Goal: Information Seeking & Learning: Learn about a topic

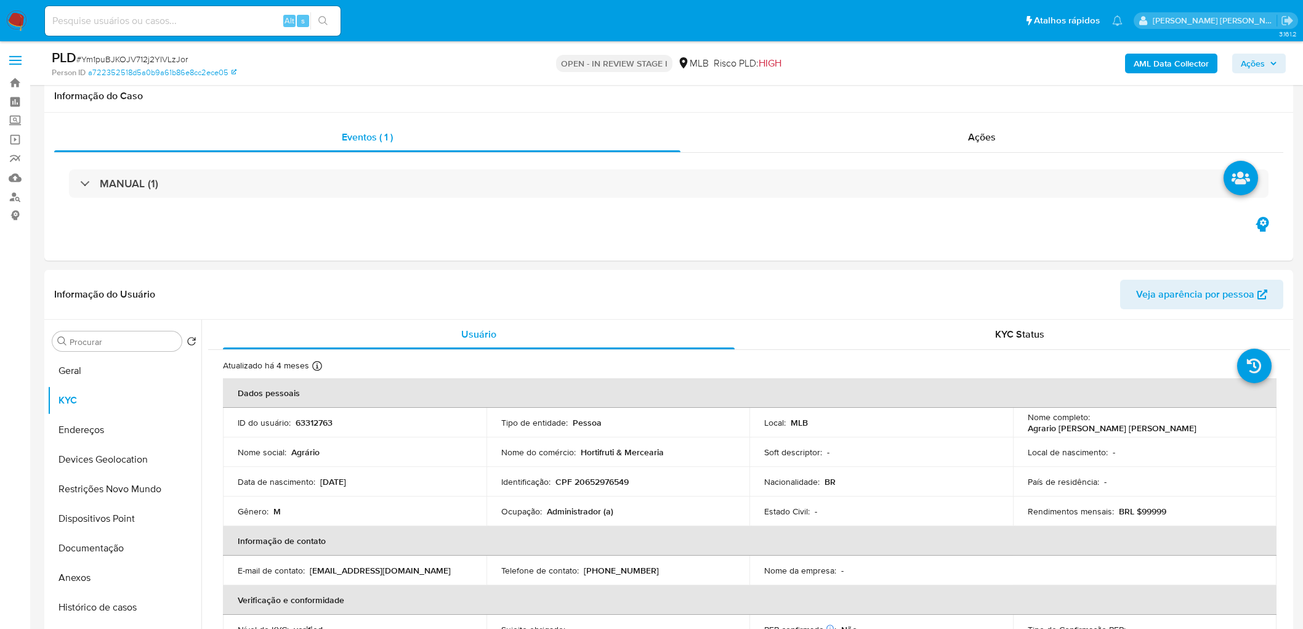
scroll to position [944, 0]
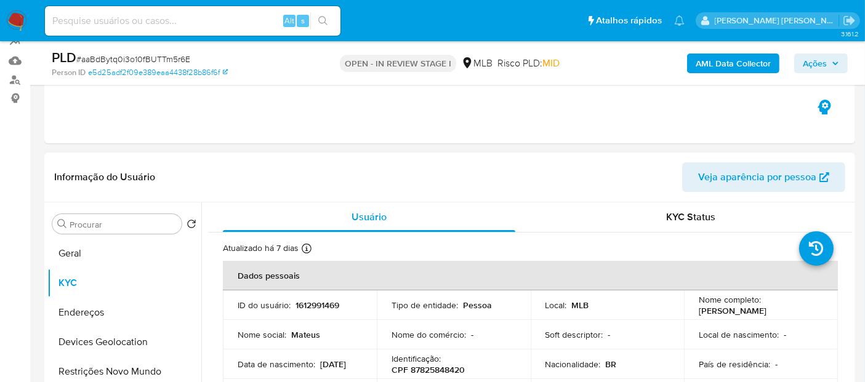
scroll to position [185, 0]
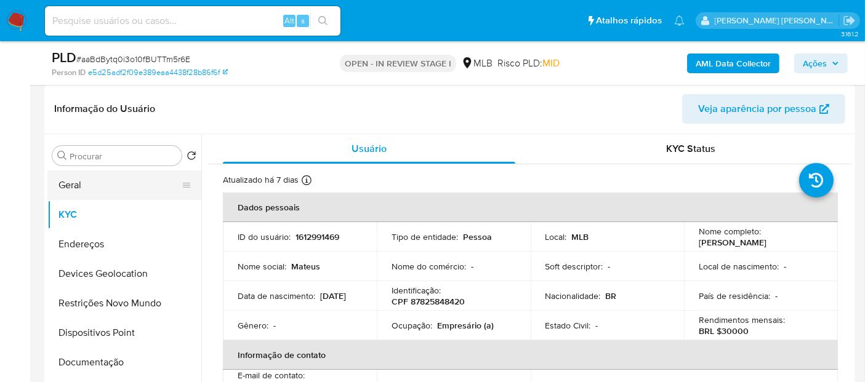
click at [114, 185] on button "Geral" at bounding box center [119, 186] width 144 height 30
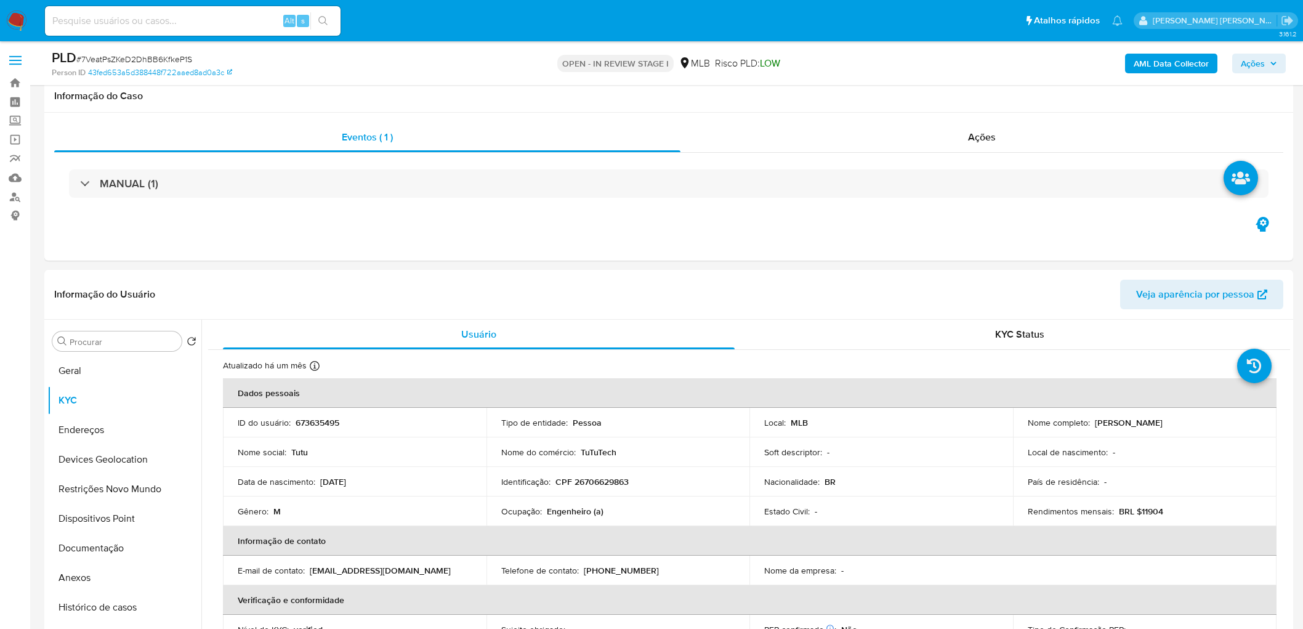
scroll to position [821, 0]
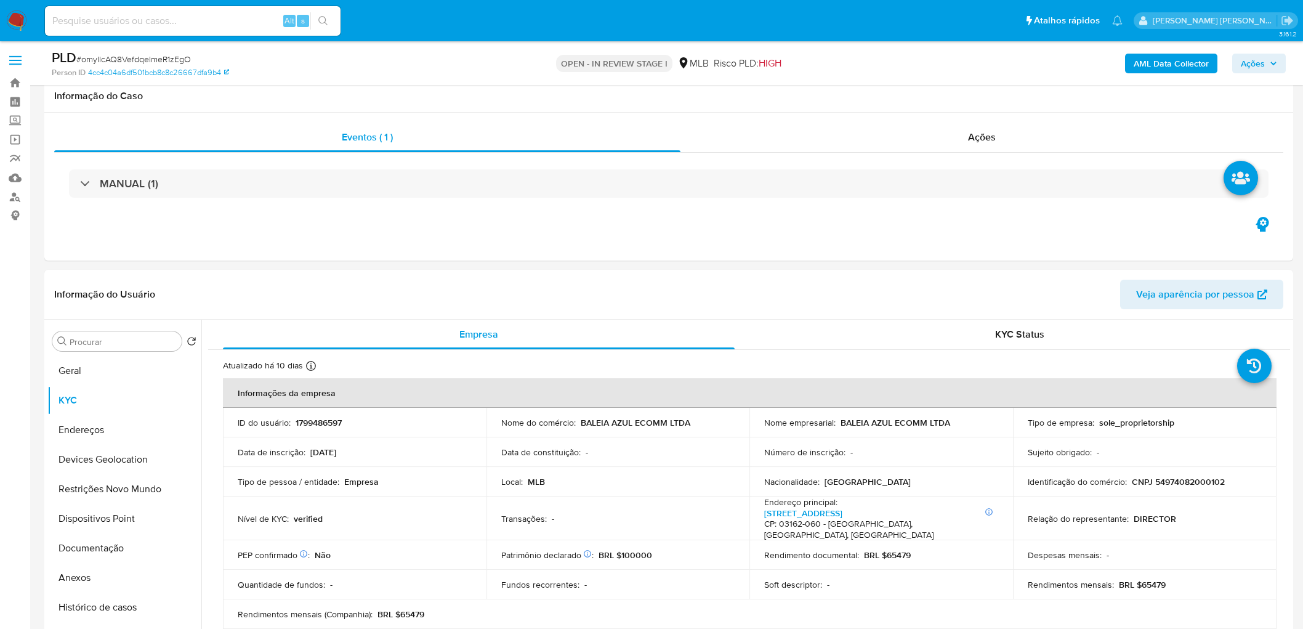
scroll to position [902, 0]
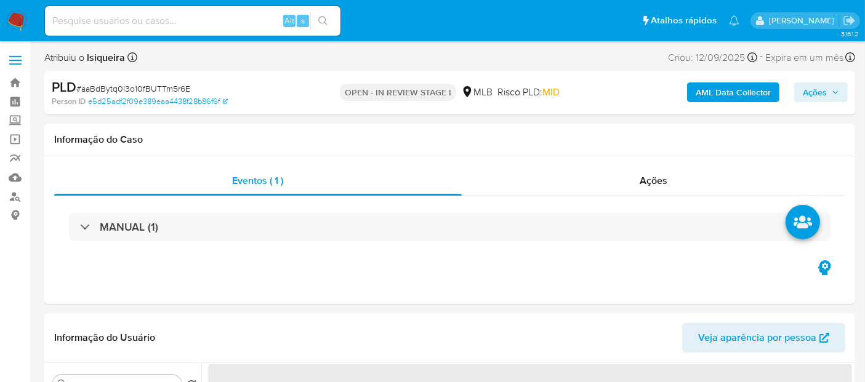
select select "10"
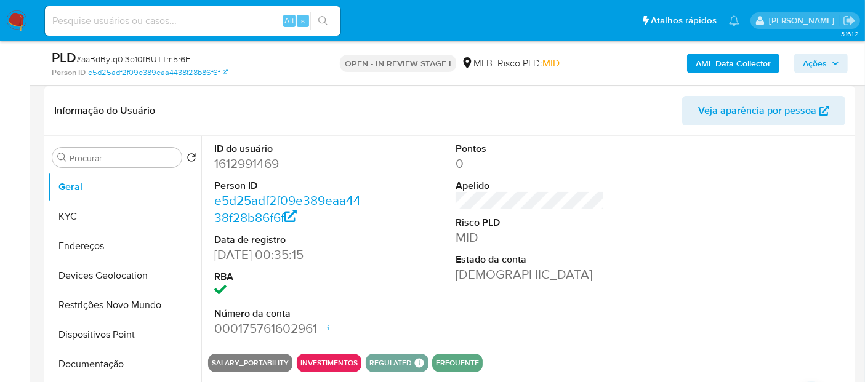
scroll to position [205, 0]
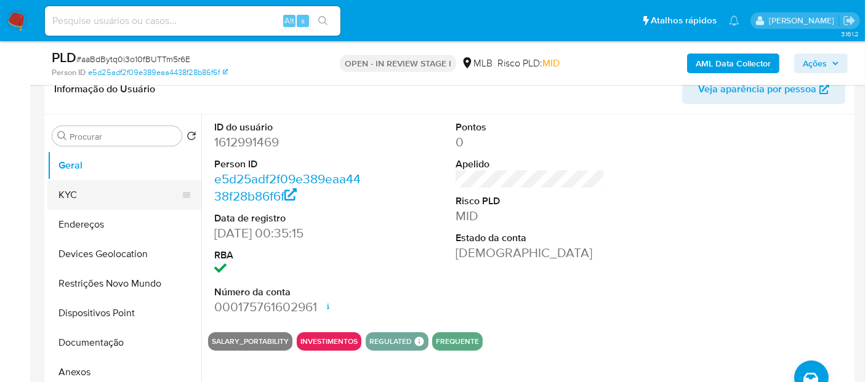
click at [82, 189] on button "KYC" at bounding box center [119, 195] width 144 height 30
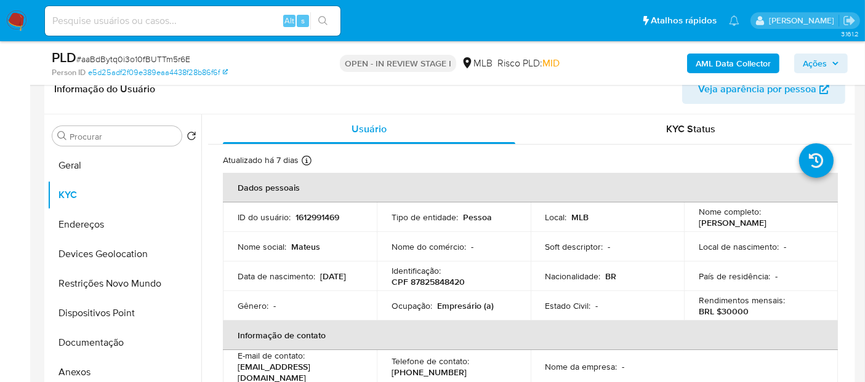
click at [456, 302] on p "Empresário (a)" at bounding box center [465, 305] width 57 height 11
copy p "Empresário"
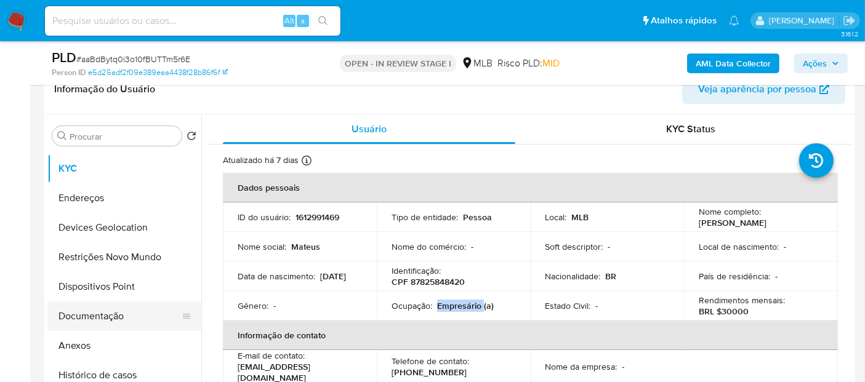
scroll to position [68, 0]
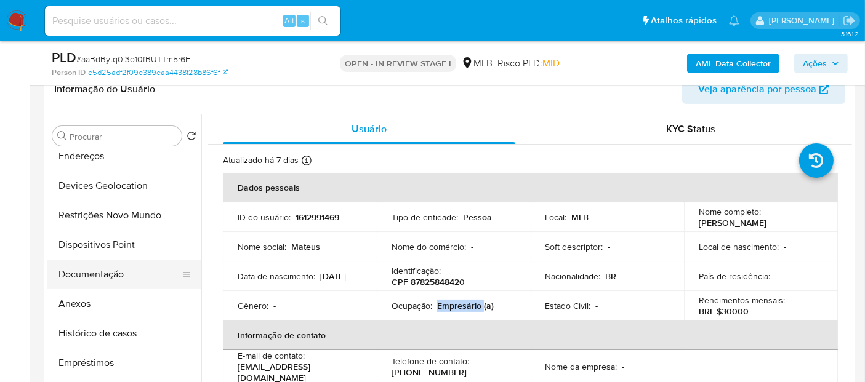
click at [103, 282] on button "Documentação" at bounding box center [119, 275] width 144 height 30
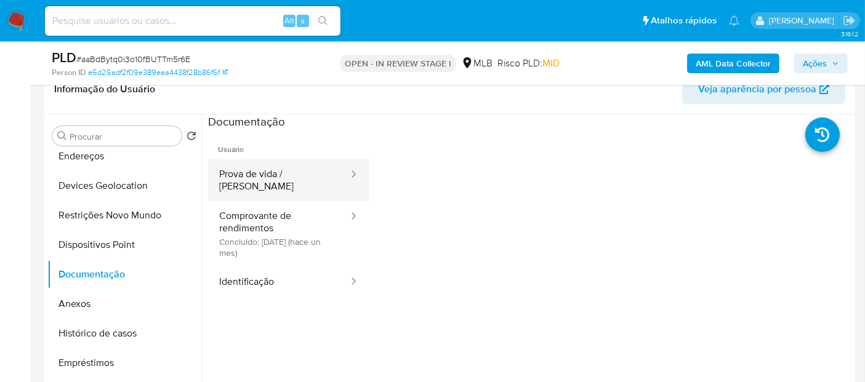
click at [292, 177] on button "Prova de vida / [PERSON_NAME]" at bounding box center [279, 180] width 142 height 42
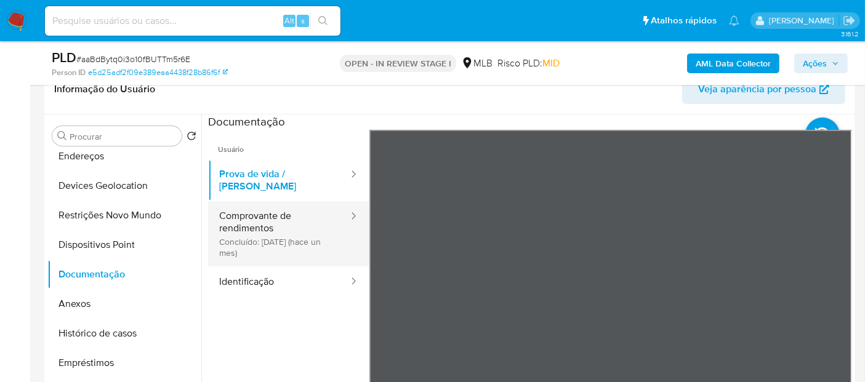
click at [281, 222] on button "Comprovante de rendimentos Concluído: 20/08/2025 (hace un mes)" at bounding box center [279, 233] width 142 height 65
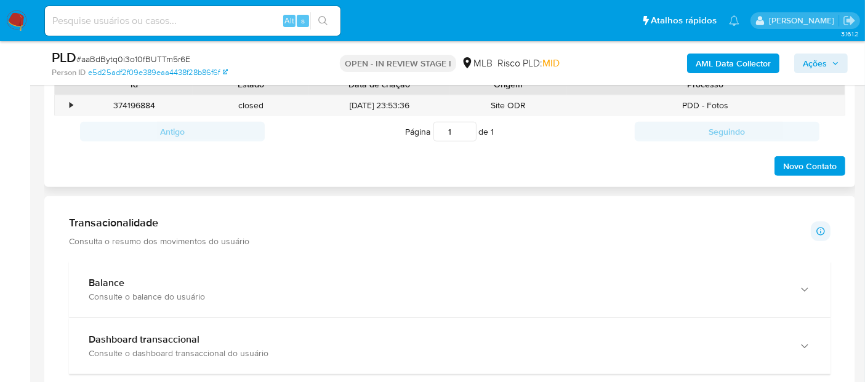
scroll to position [752, 0]
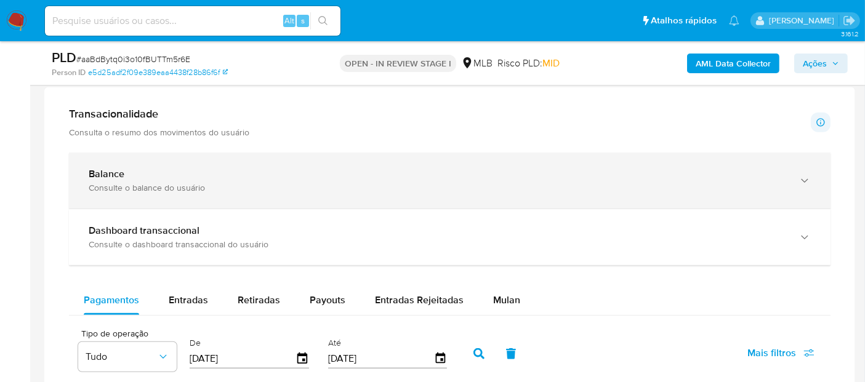
click at [262, 182] on div "Consulte o balance do usuário" at bounding box center [438, 187] width 698 height 11
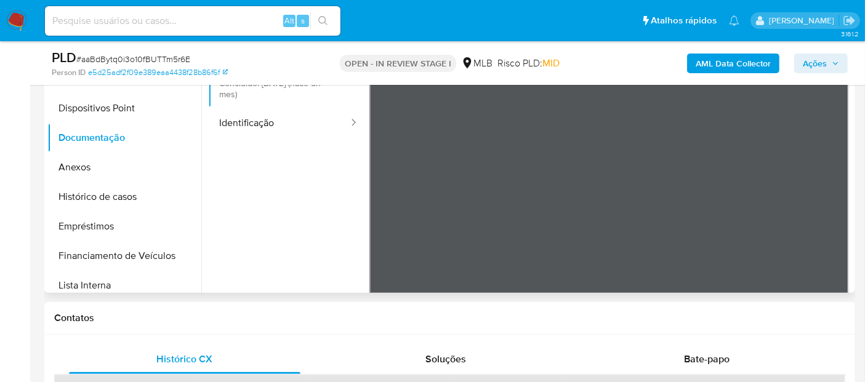
scroll to position [0, 0]
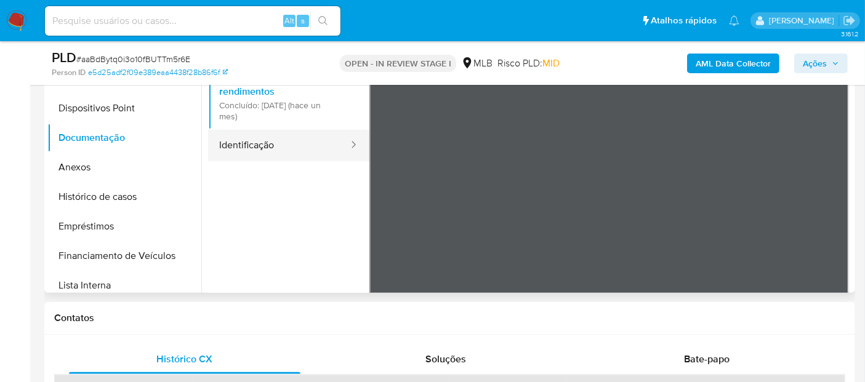
click at [282, 142] on button "Identificação" at bounding box center [279, 145] width 142 height 31
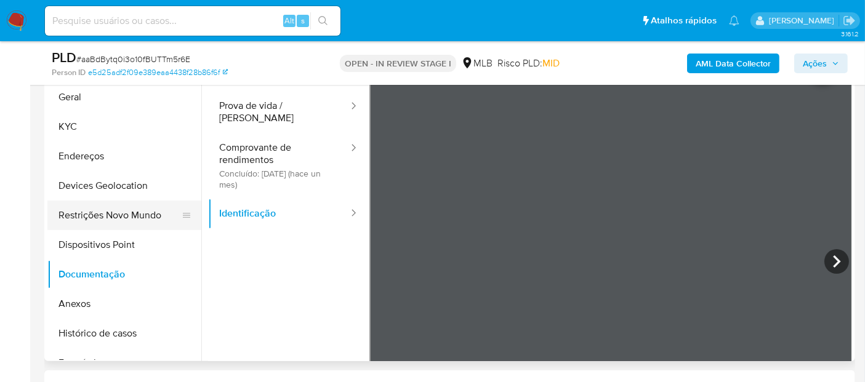
click at [126, 208] on button "Restrições Novo Mundo" at bounding box center [119, 216] width 144 height 30
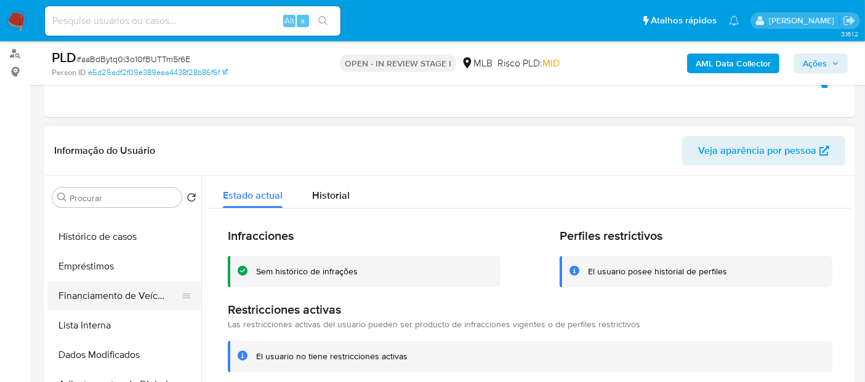
scroll to position [205, 0]
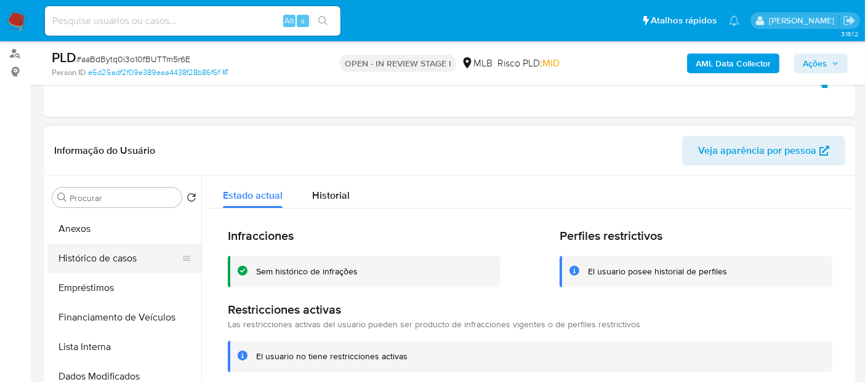
click at [111, 252] on button "Histórico de casos" at bounding box center [119, 259] width 144 height 30
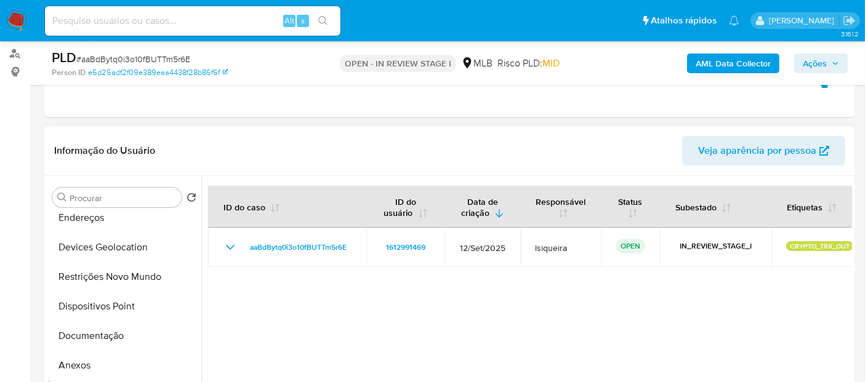
scroll to position [0, 0]
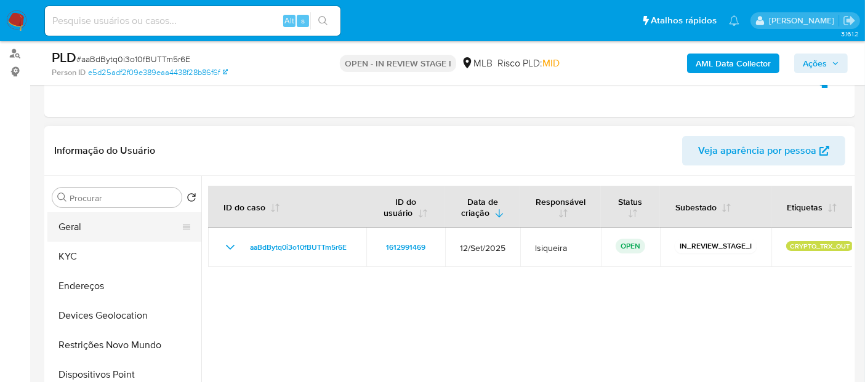
click at [122, 231] on button "Geral" at bounding box center [119, 227] width 144 height 30
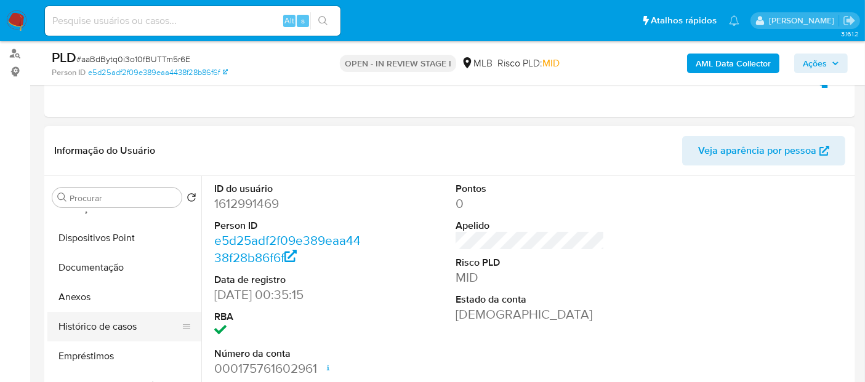
click at [132, 324] on button "Histórico de casos" at bounding box center [119, 327] width 144 height 30
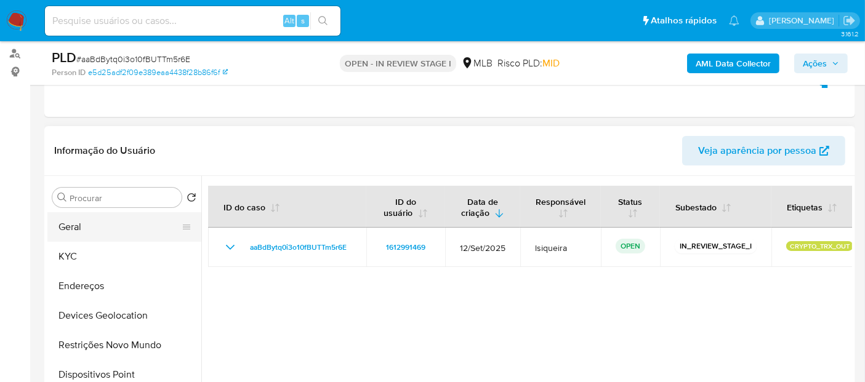
click at [118, 231] on button "Geral" at bounding box center [119, 227] width 144 height 30
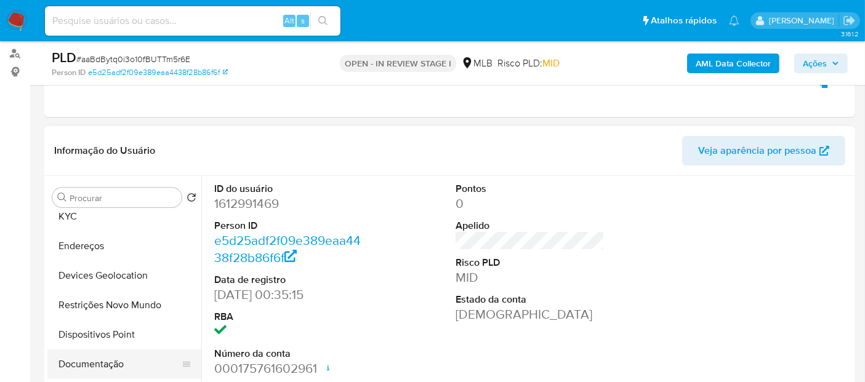
scroll to position [68, 0]
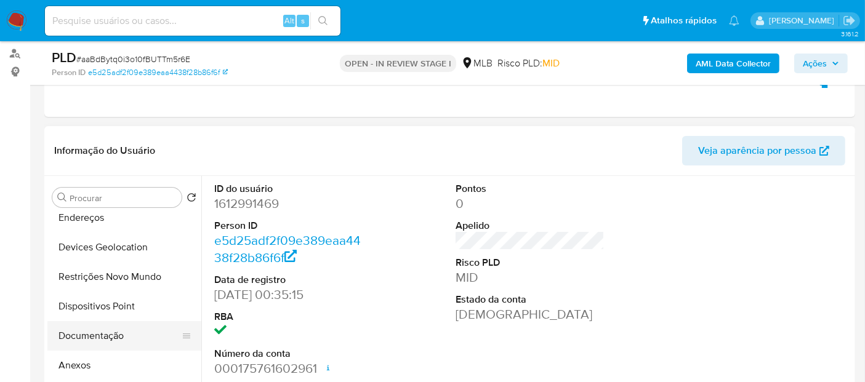
click at [121, 336] on button "Documentação" at bounding box center [119, 336] width 144 height 30
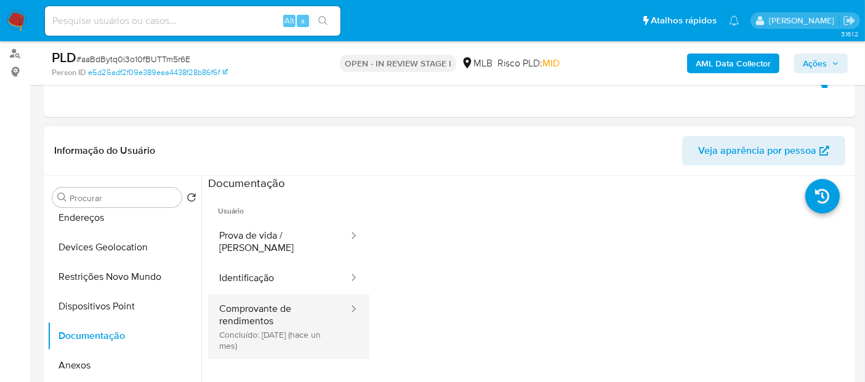
click at [263, 321] on button "Comprovante de rendimentos Concluído: 20/08/2025 (hace un mes)" at bounding box center [279, 326] width 142 height 65
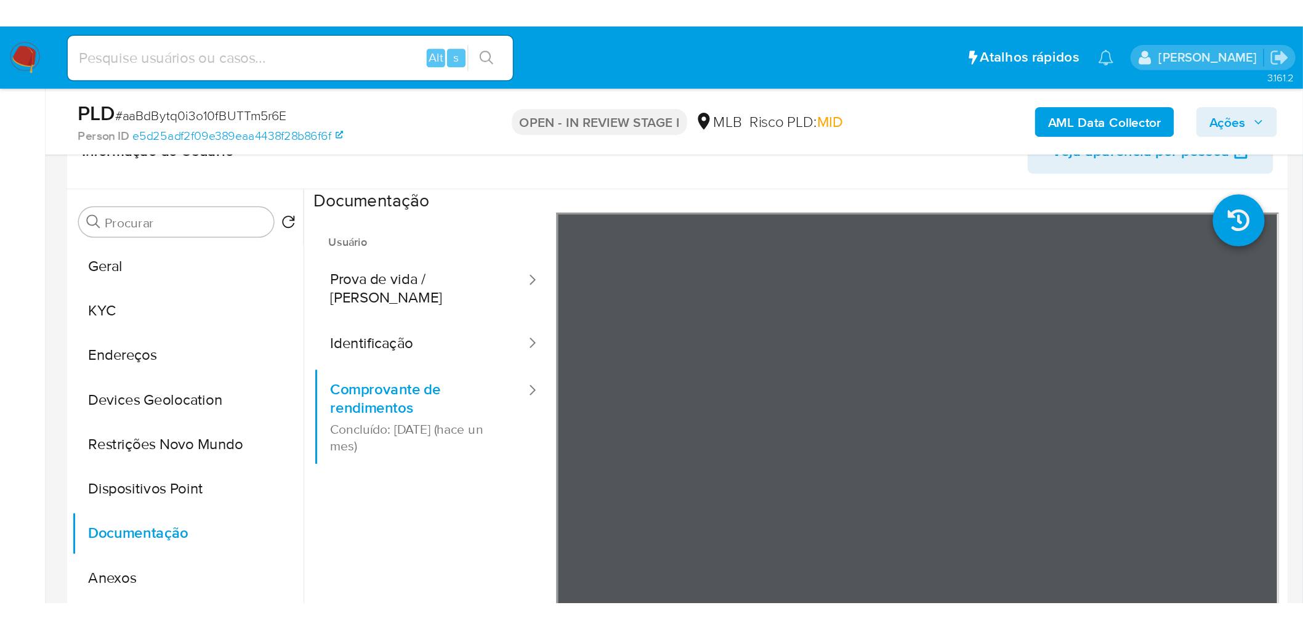
scroll to position [212, 0]
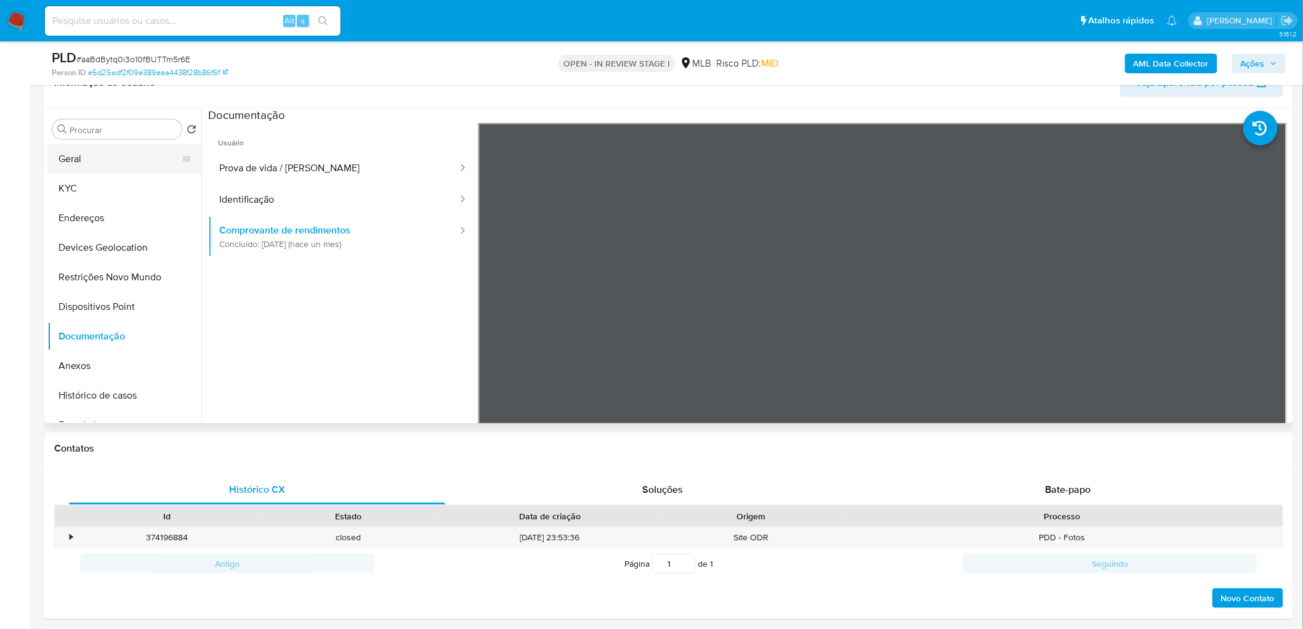
click at [100, 161] on button "Geral" at bounding box center [119, 159] width 144 height 30
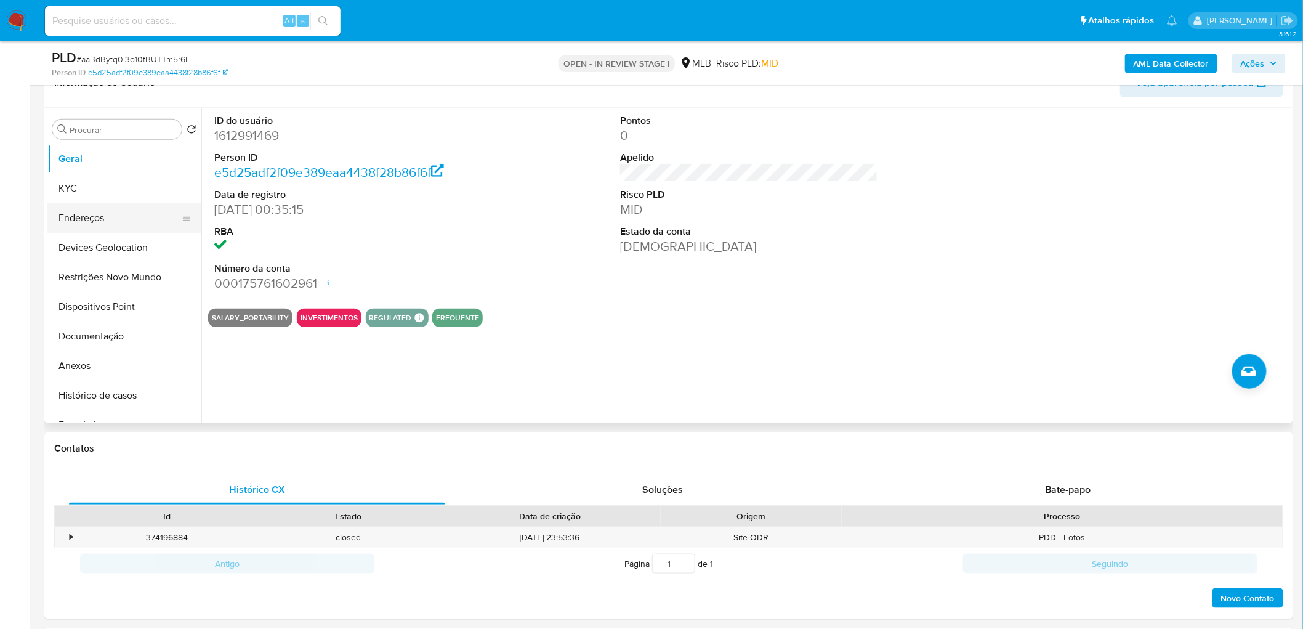
drag, startPoint x: 84, startPoint y: 198, endPoint x: 68, endPoint y: 204, distance: 17.1
click at [82, 198] on button "KYC" at bounding box center [124, 189] width 154 height 30
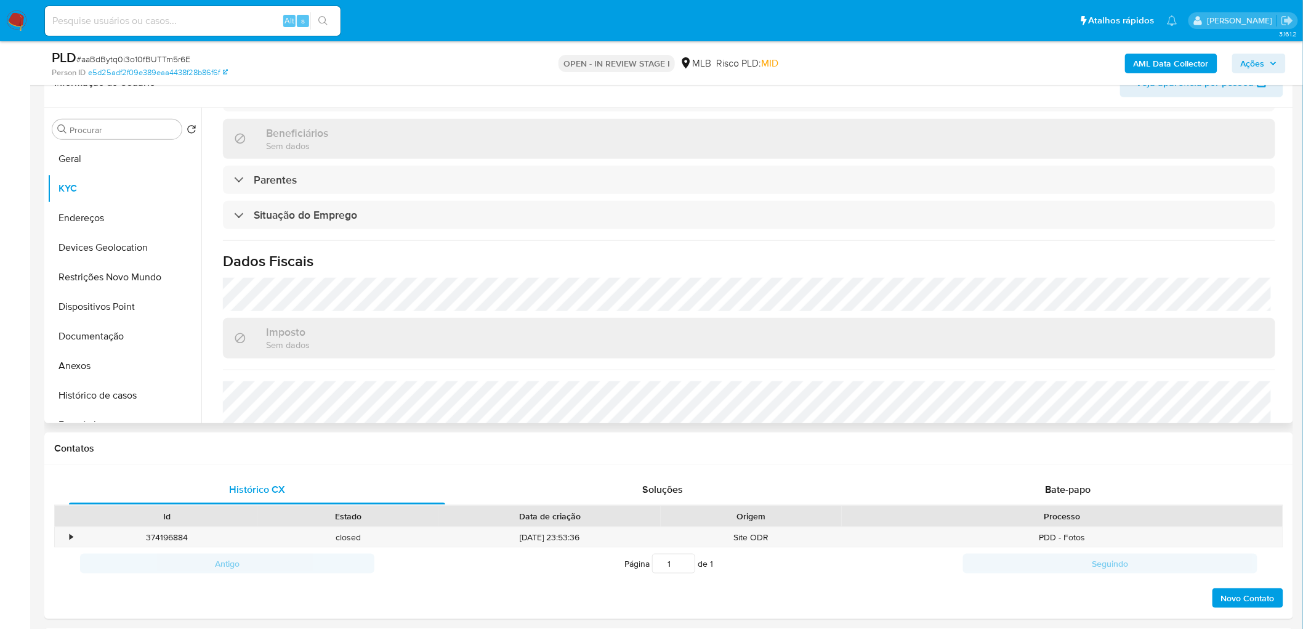
scroll to position [512, 0]
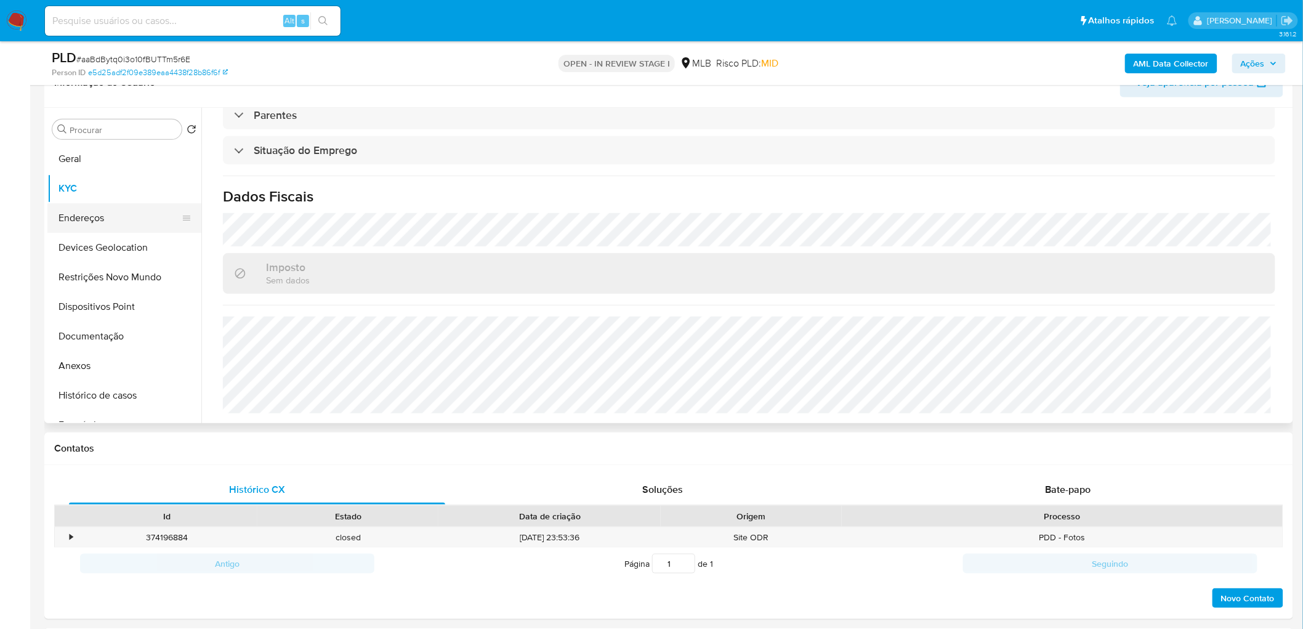
drag, startPoint x: 103, startPoint y: 222, endPoint x: 71, endPoint y: 238, distance: 35.5
click at [103, 222] on button "Endereços" at bounding box center [124, 218] width 154 height 30
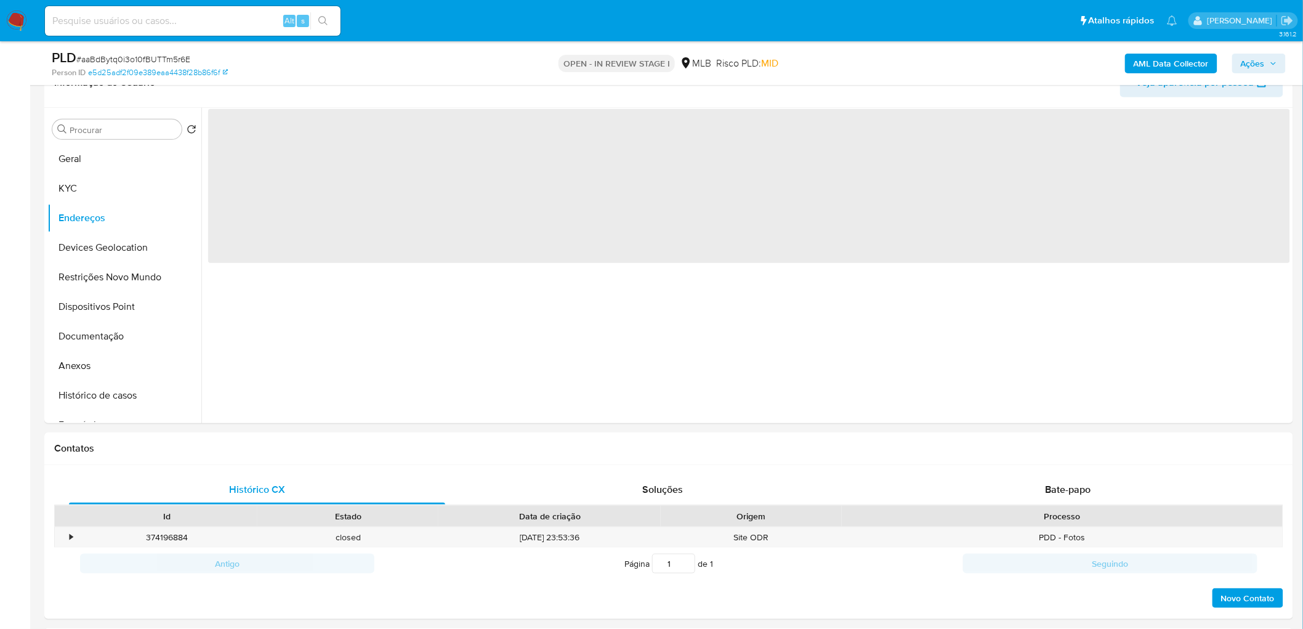
scroll to position [0, 0]
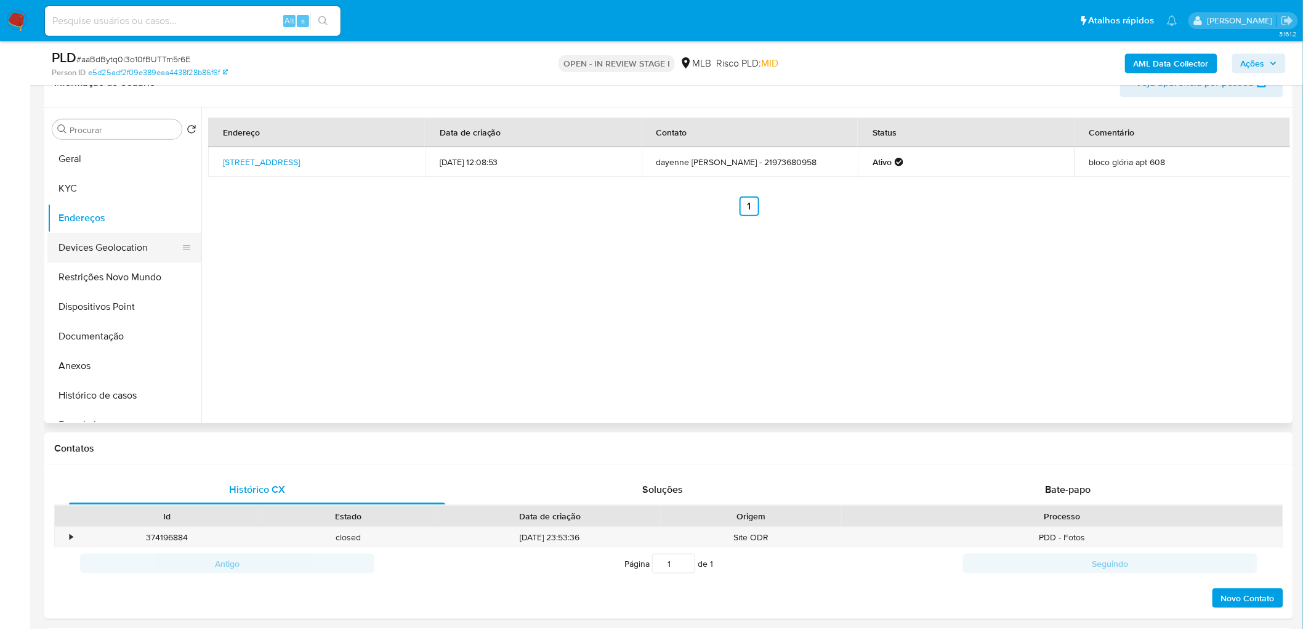
click at [114, 247] on button "Devices Geolocation" at bounding box center [119, 248] width 144 height 30
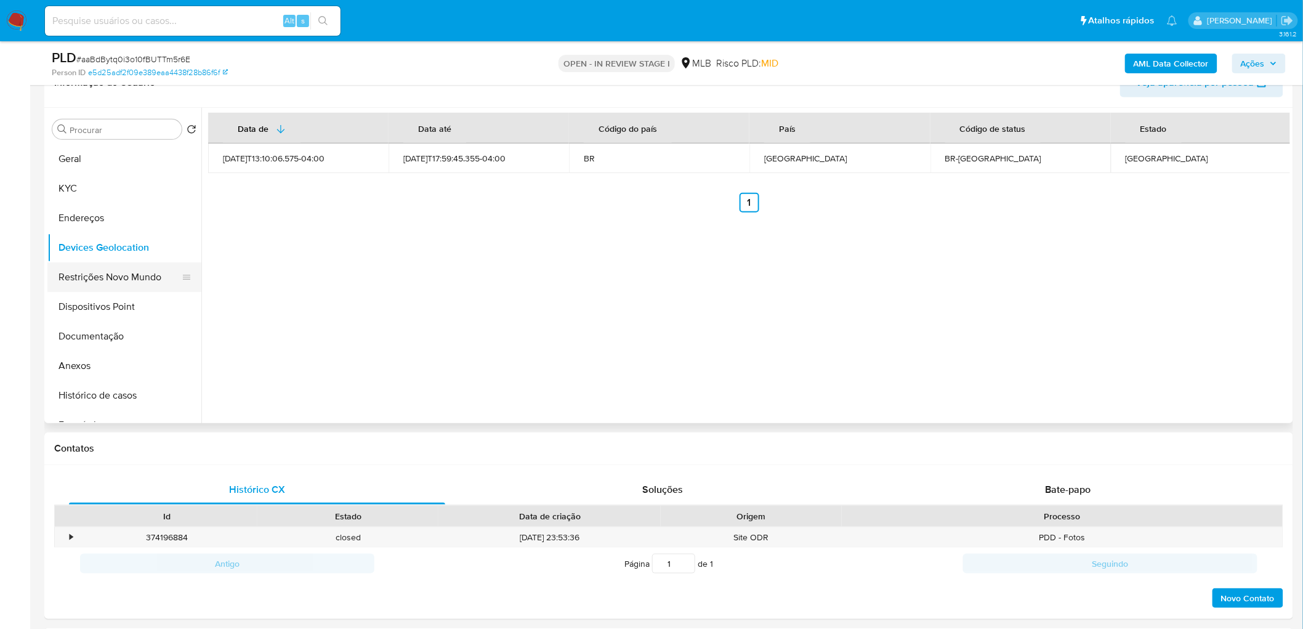
click at [102, 283] on button "Restrições Novo Mundo" at bounding box center [119, 277] width 144 height 30
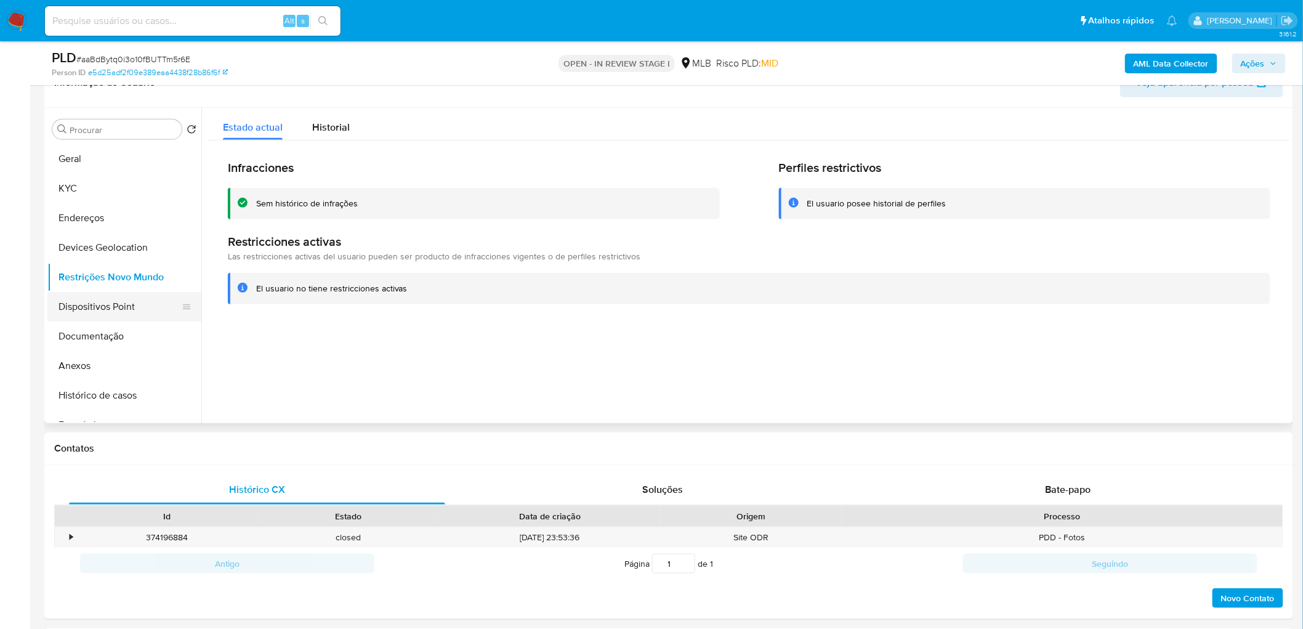
click at [113, 309] on button "Dispositivos Point" at bounding box center [119, 307] width 144 height 30
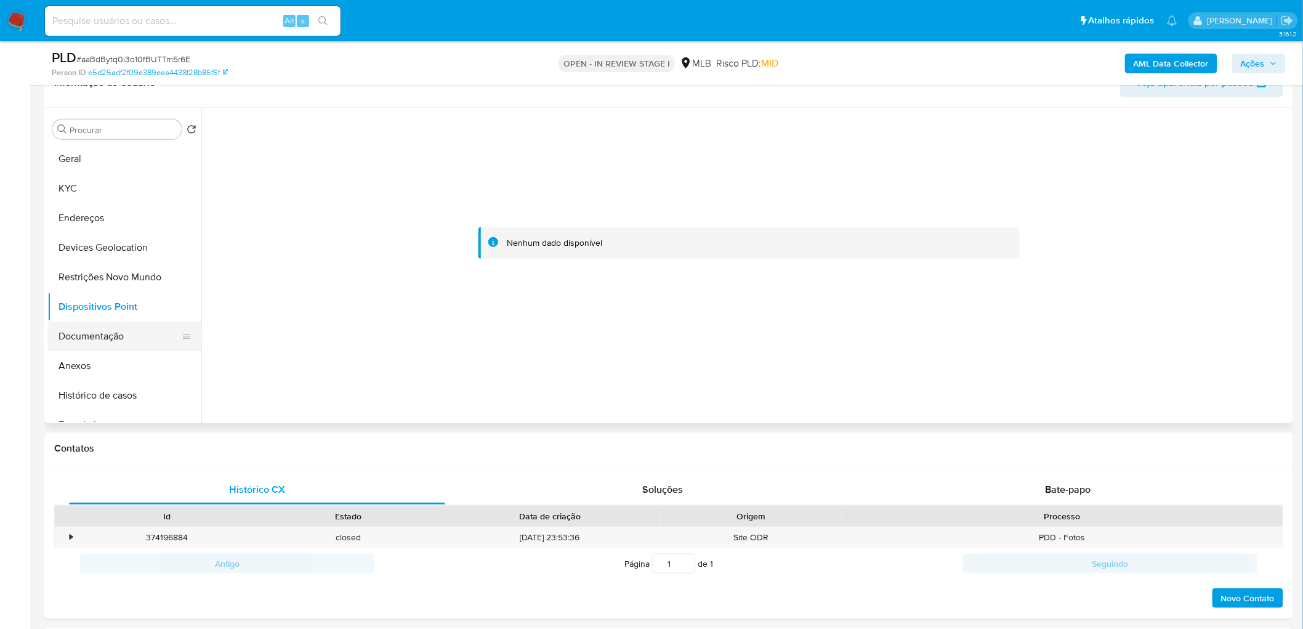
click at [123, 342] on button "Documentação" at bounding box center [119, 336] width 144 height 30
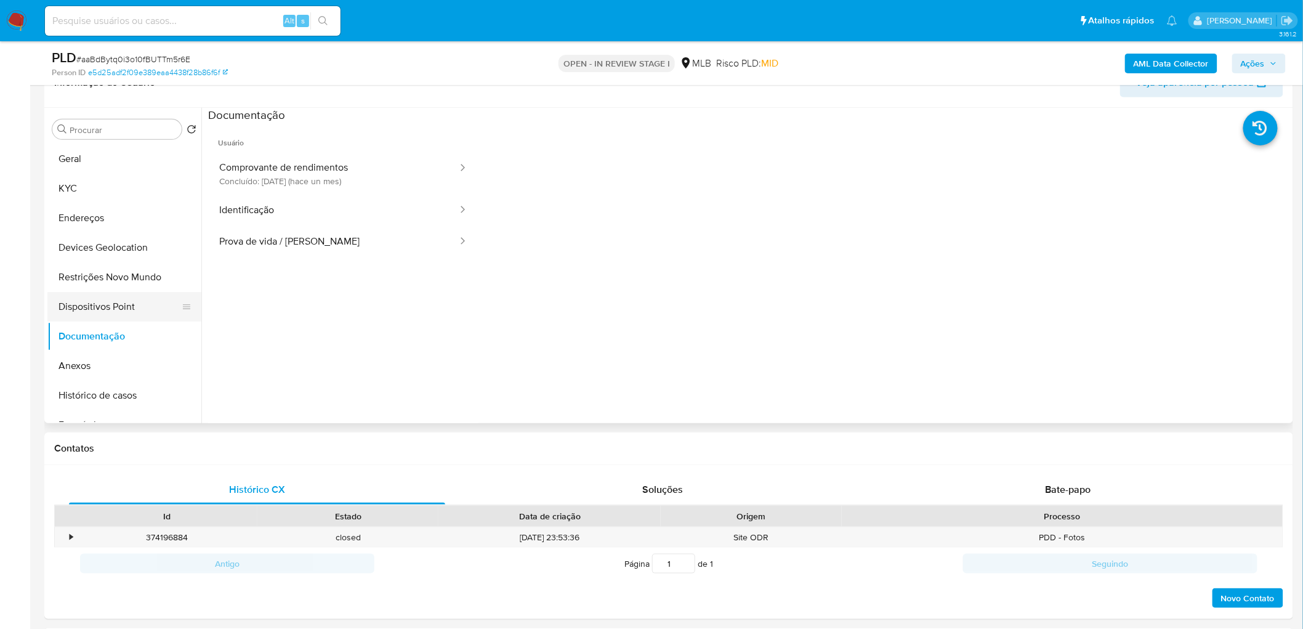
click at [133, 302] on button "Dispositivos Point" at bounding box center [119, 307] width 144 height 30
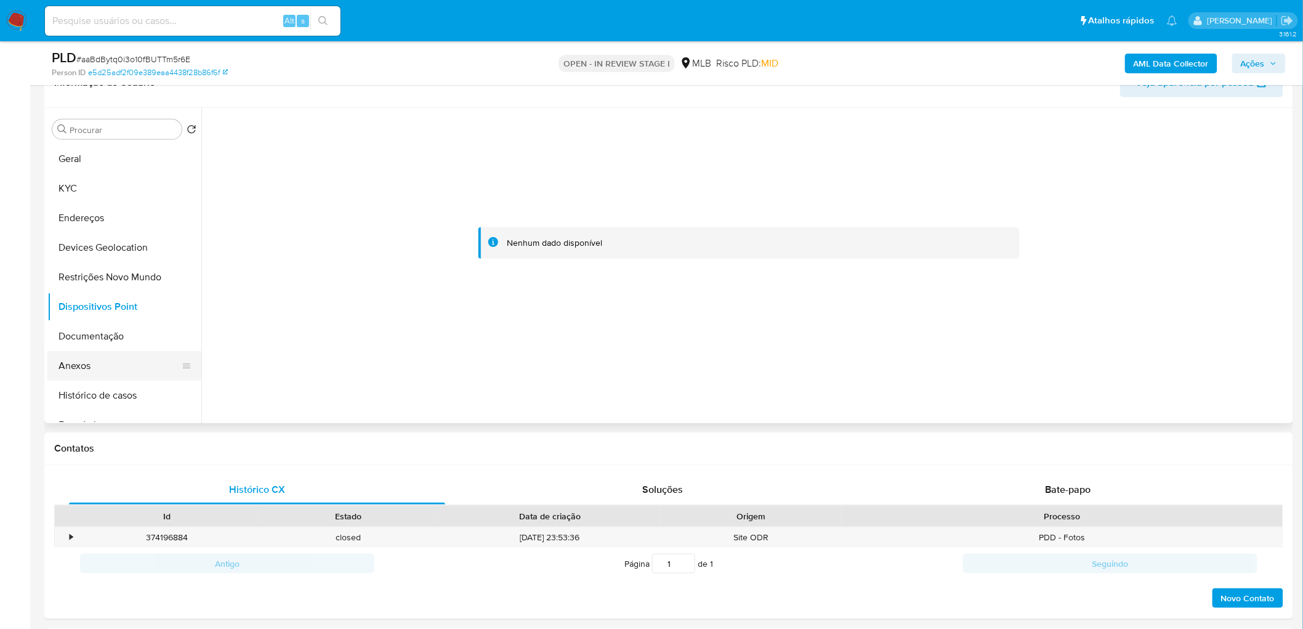
click at [102, 363] on button "Anexos" at bounding box center [119, 366] width 144 height 30
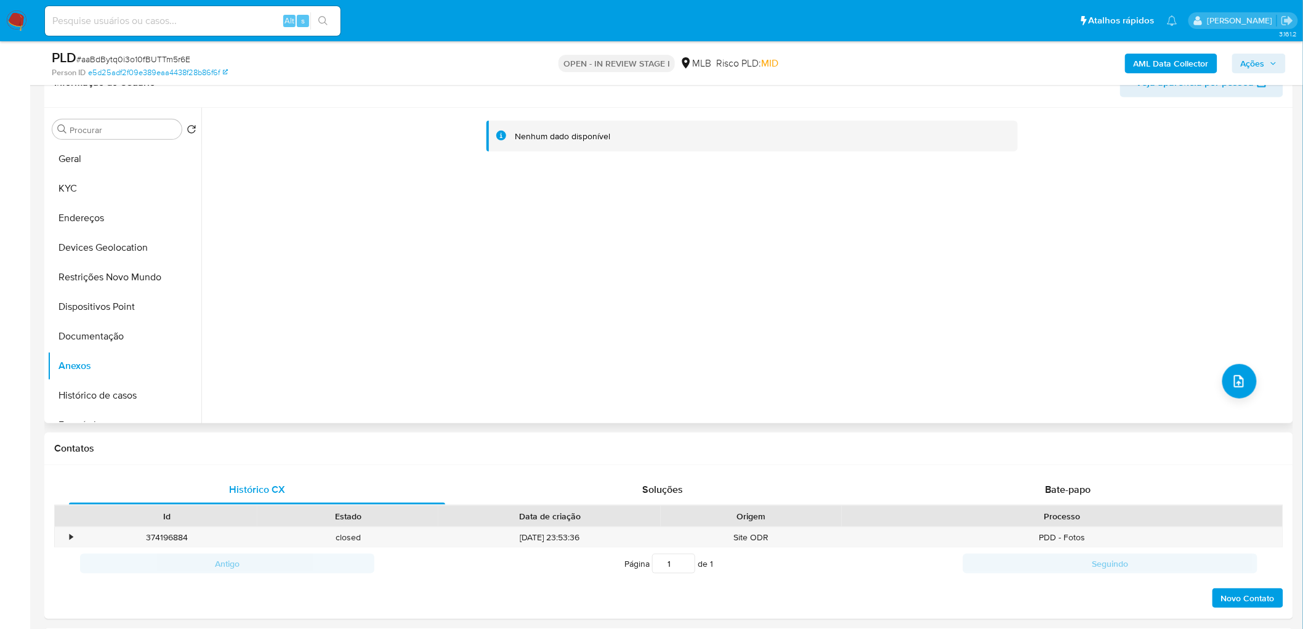
scroll to position [143, 0]
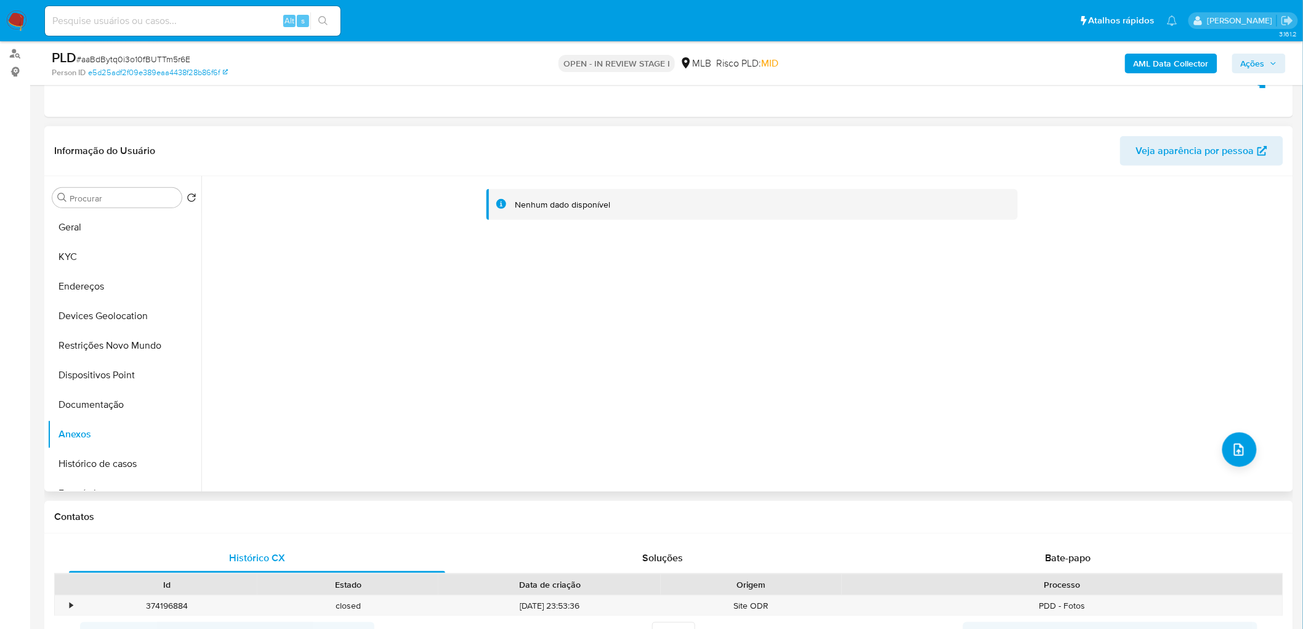
click at [875, 266] on div "Nenhum dado disponível" at bounding box center [745, 333] width 1088 height 315
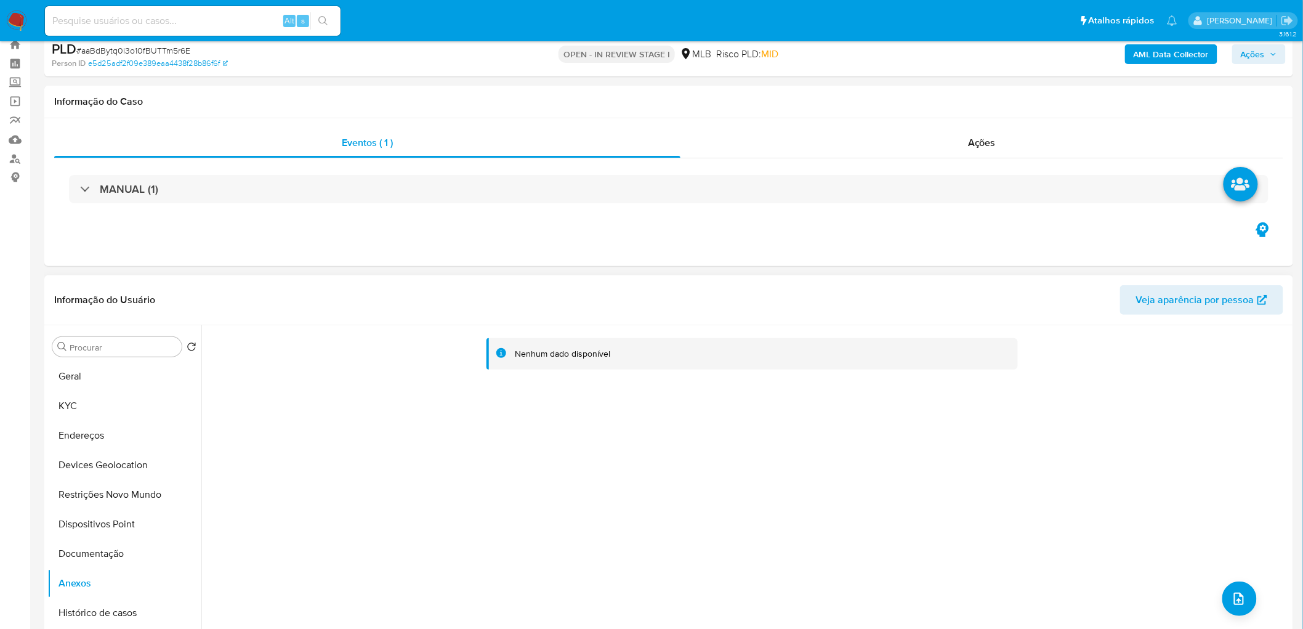
scroll to position [7, 0]
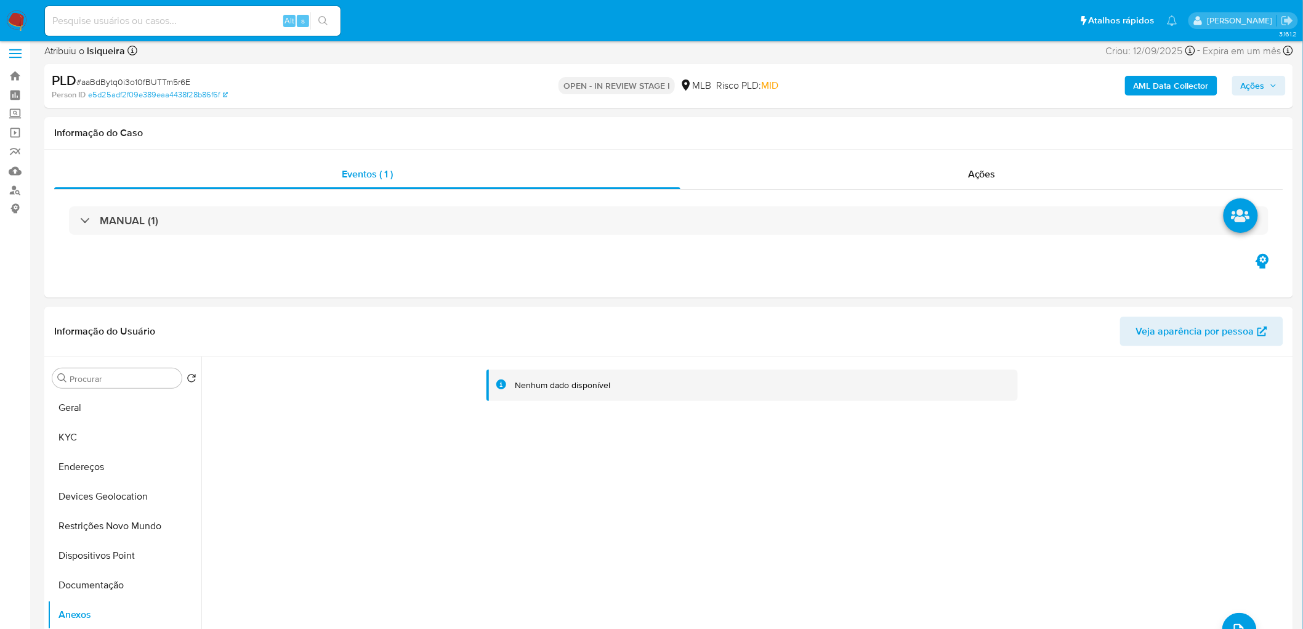
click at [875, 81] on b "AML Data Collector" at bounding box center [1170, 86] width 75 height 20
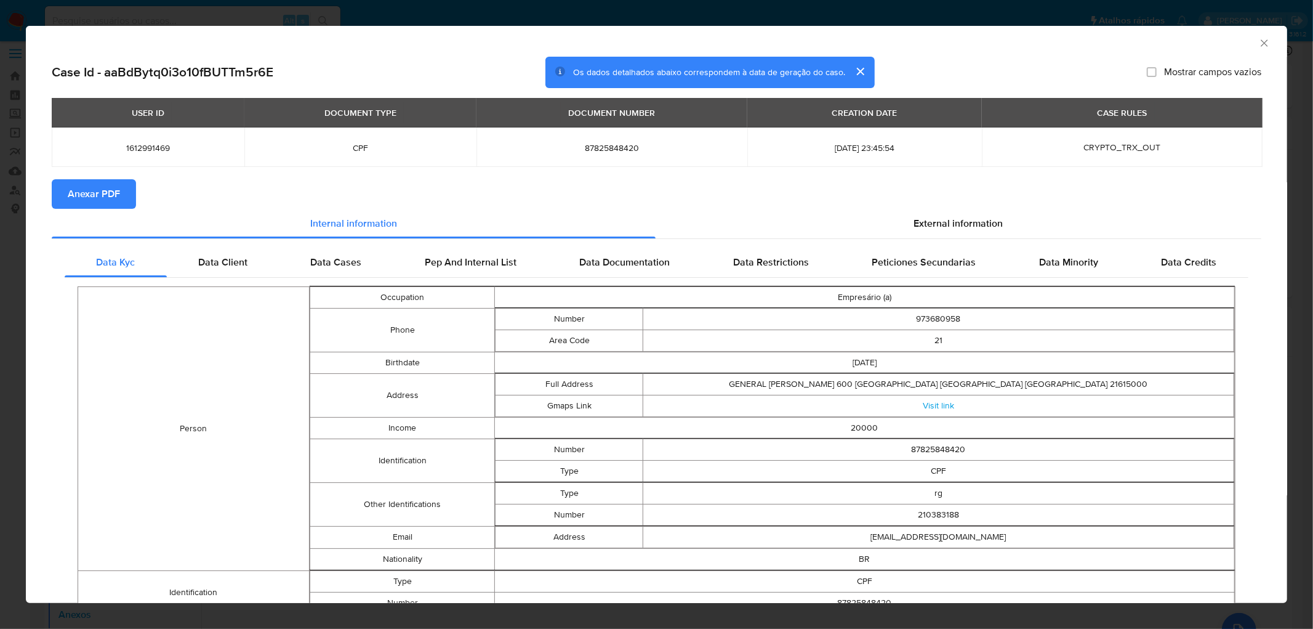
click at [94, 192] on span "Anexar PDF" at bounding box center [94, 193] width 52 height 27
click at [875, 41] on icon "Fechar a janela" at bounding box center [1264, 42] width 7 height 7
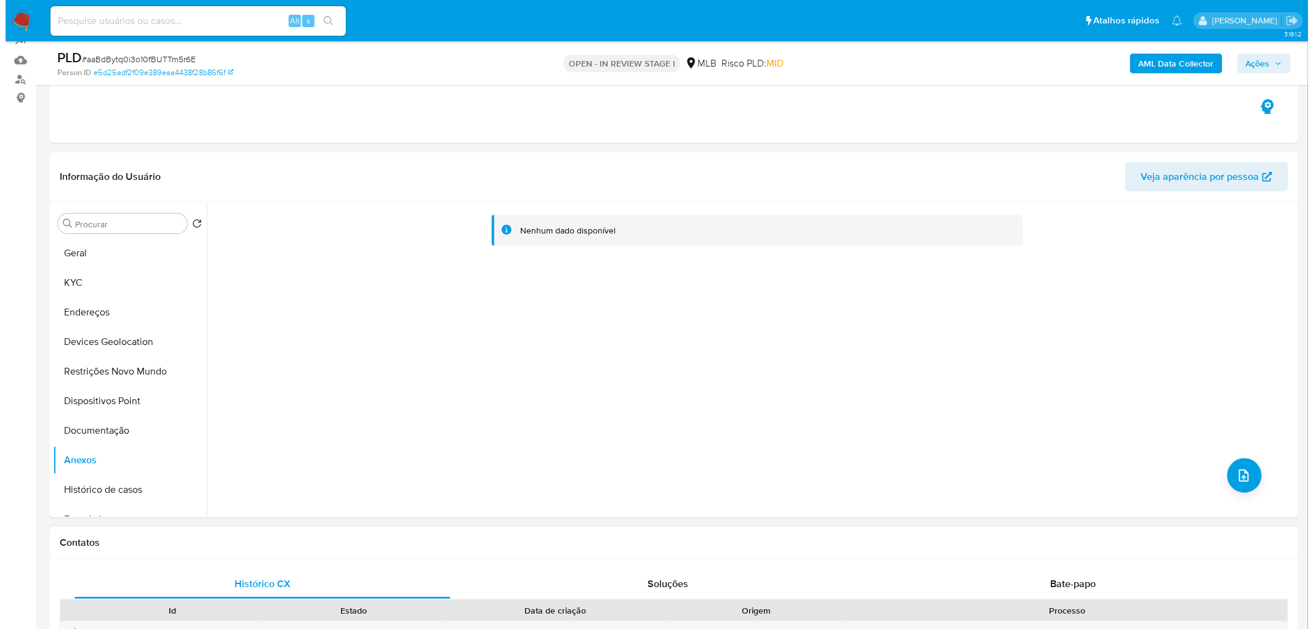
scroll to position [342, 0]
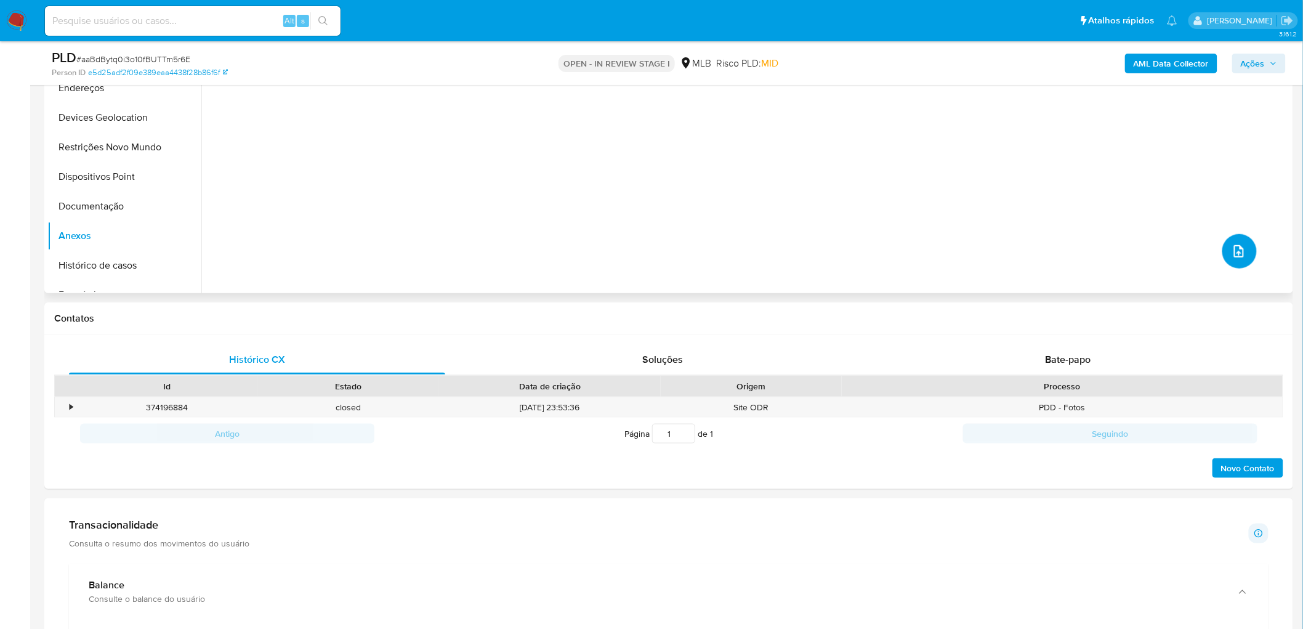
click at [875, 253] on icon "upload-file" at bounding box center [1238, 251] width 15 height 15
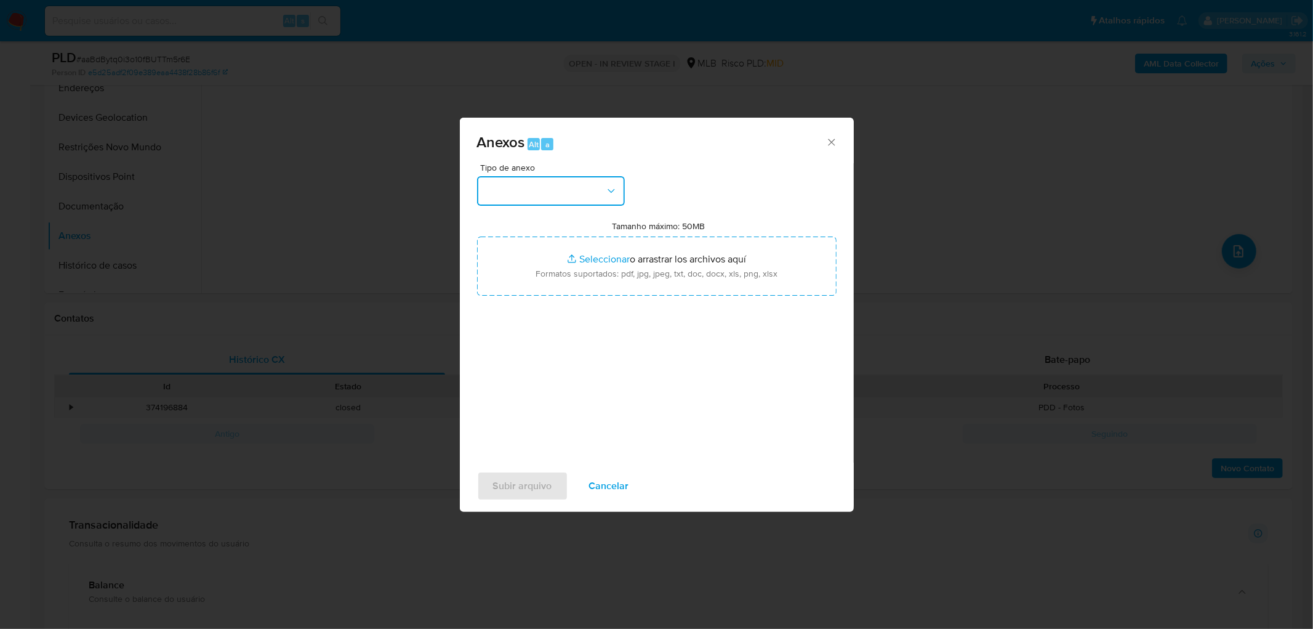
click at [537, 185] on button "button" at bounding box center [551, 191] width 148 height 30
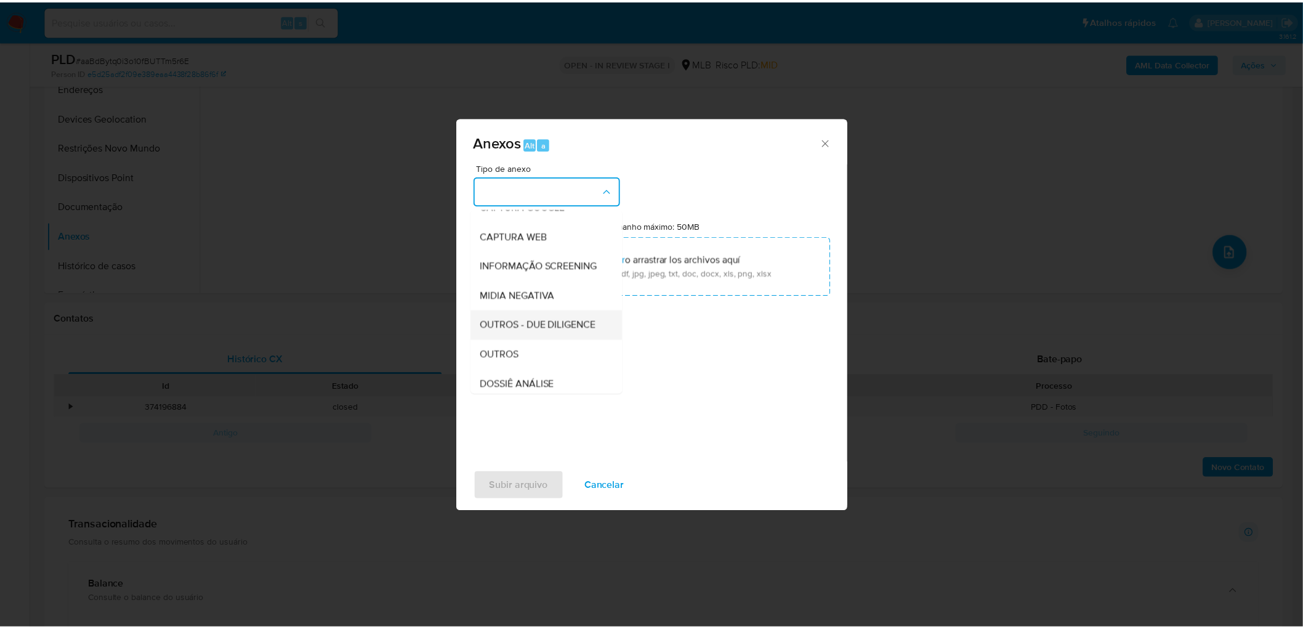
scroll to position [68, 0]
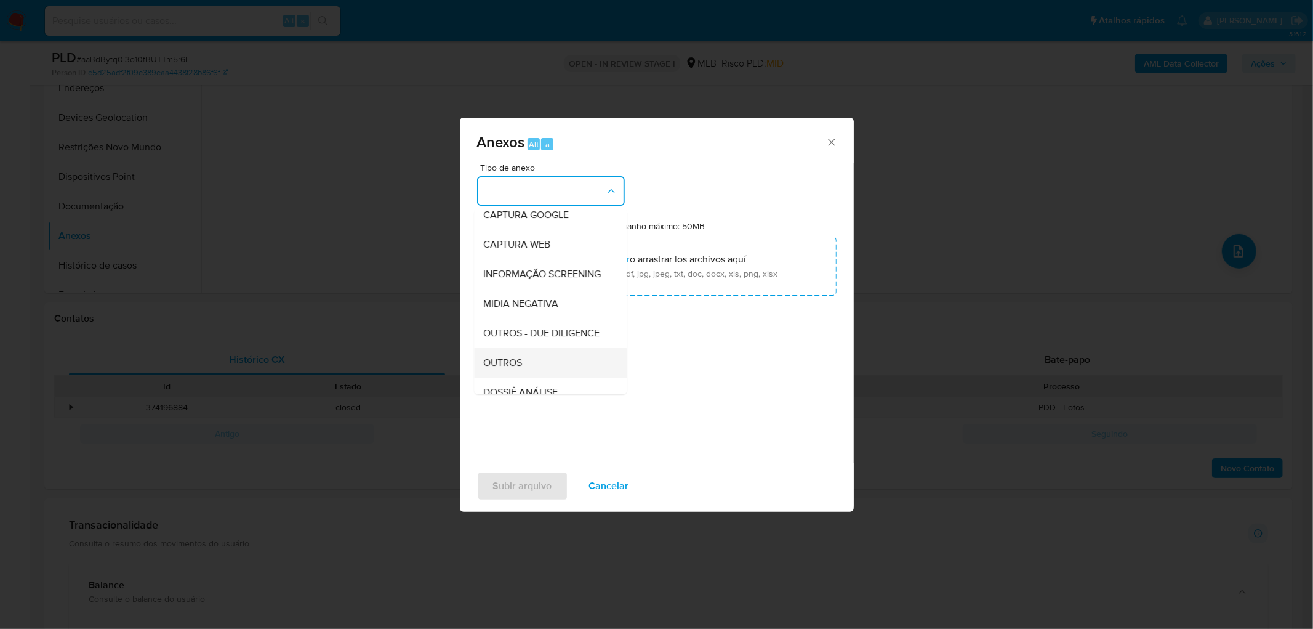
click at [521, 369] on span "OUTROS" at bounding box center [503, 362] width 39 height 12
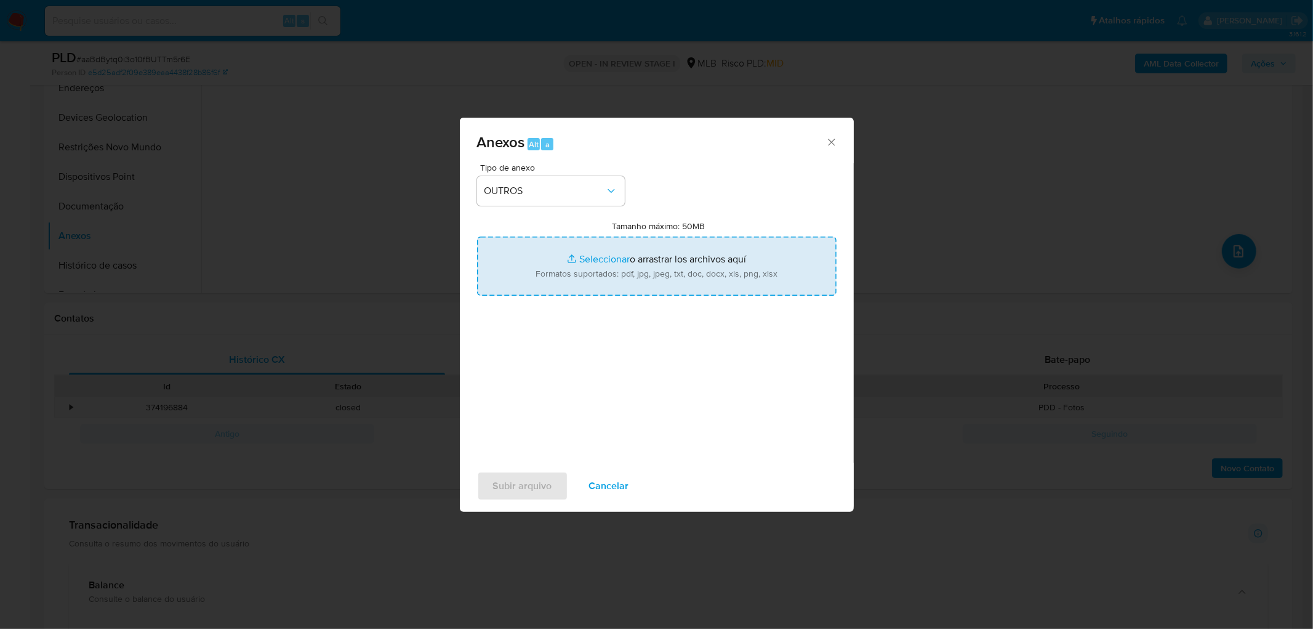
click at [595, 252] on input "Tamanho máximo: 50MB Seleccionar archivos" at bounding box center [657, 265] width 360 height 59
type input "C:\fakepath\Mulan 1612991469_2025_09_24_17_51_45.xlsx"
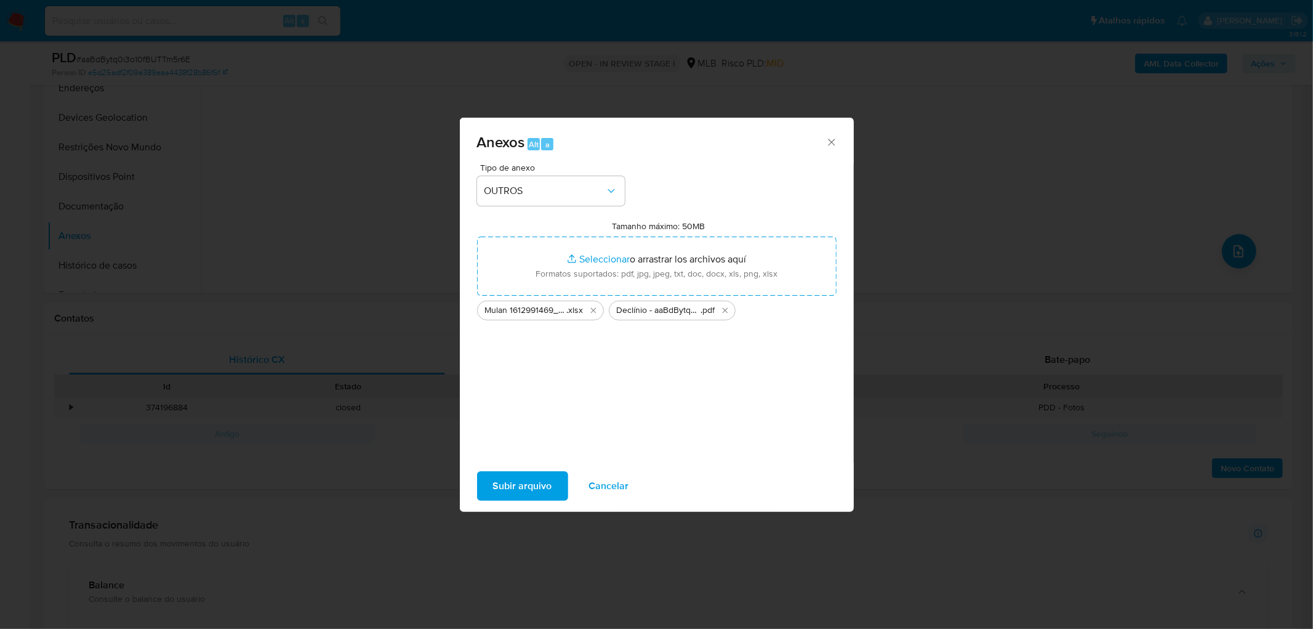
click at [542, 382] on span "Subir arquivo" at bounding box center [522, 485] width 59 height 27
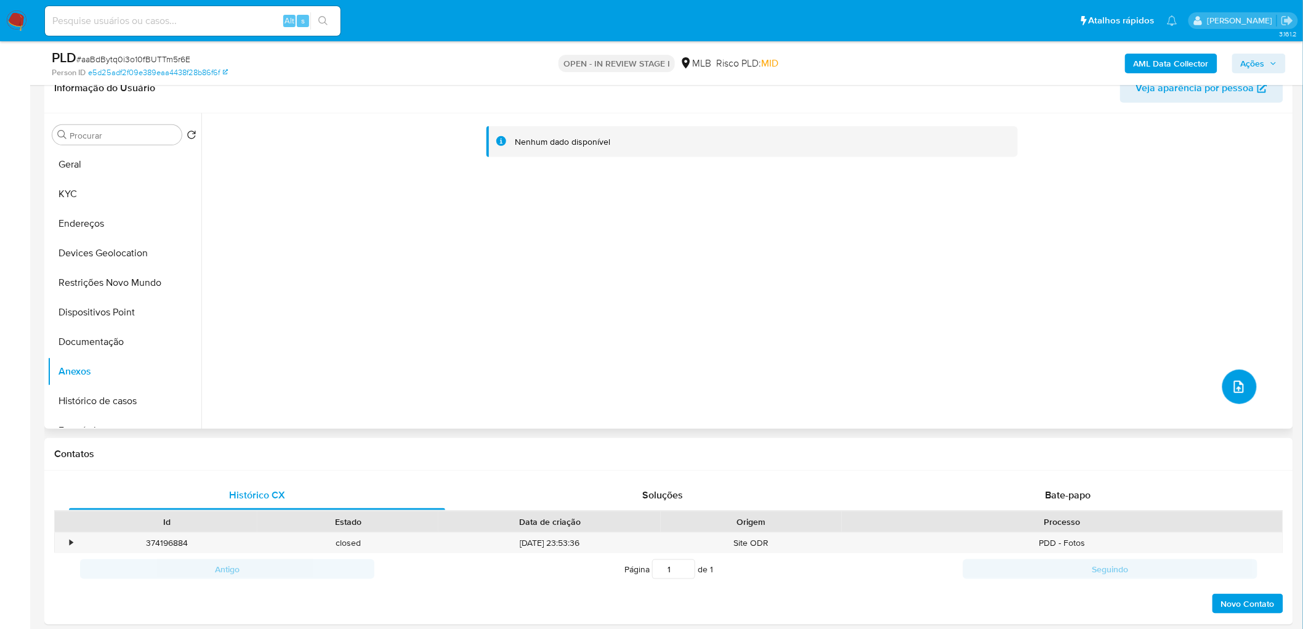
scroll to position [205, 0]
click at [90, 351] on button "Documentação" at bounding box center [119, 343] width 144 height 30
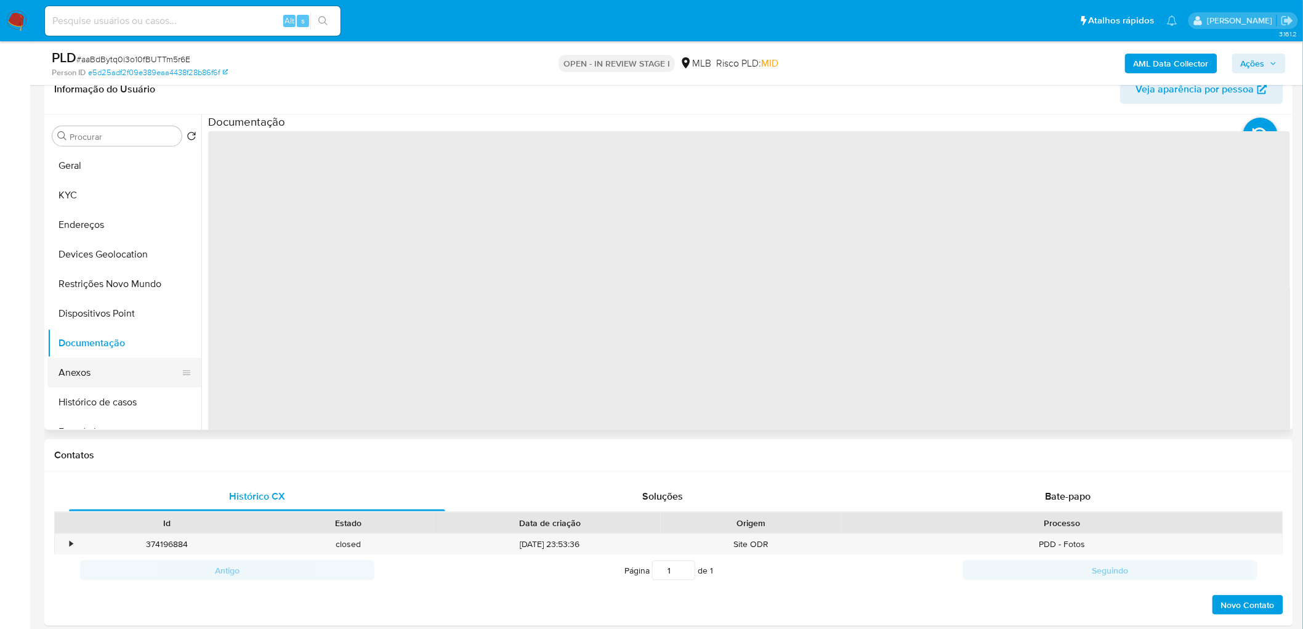
click at [86, 363] on button "Anexos" at bounding box center [119, 373] width 144 height 30
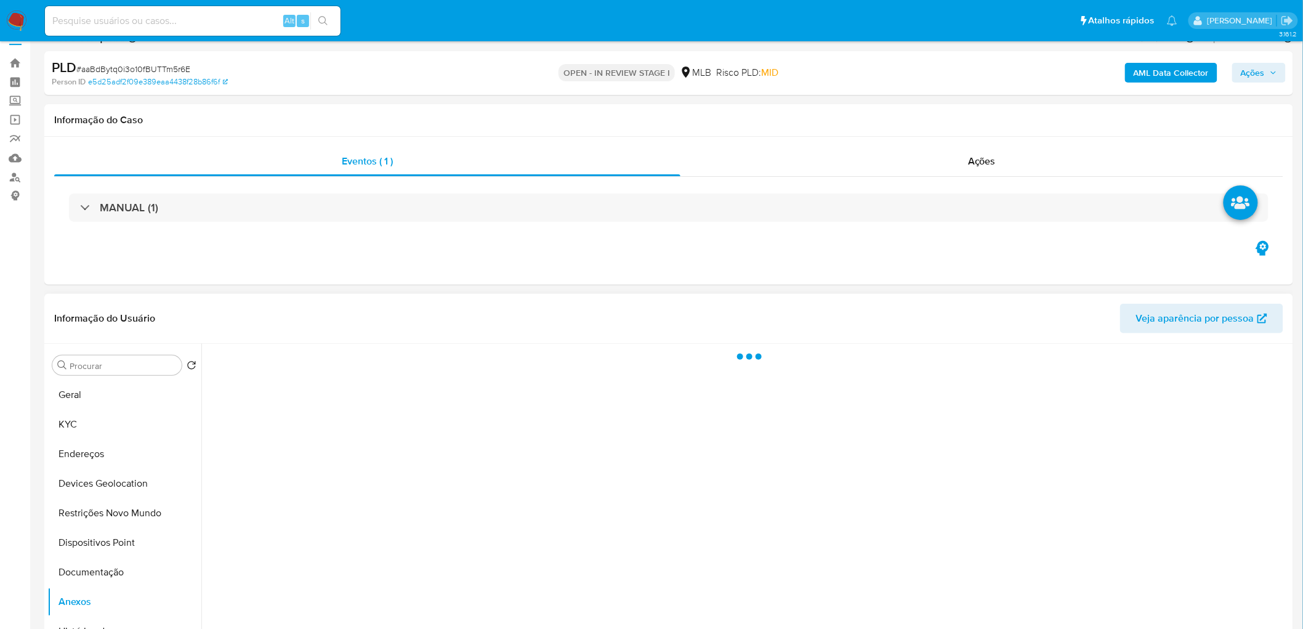
scroll to position [0, 0]
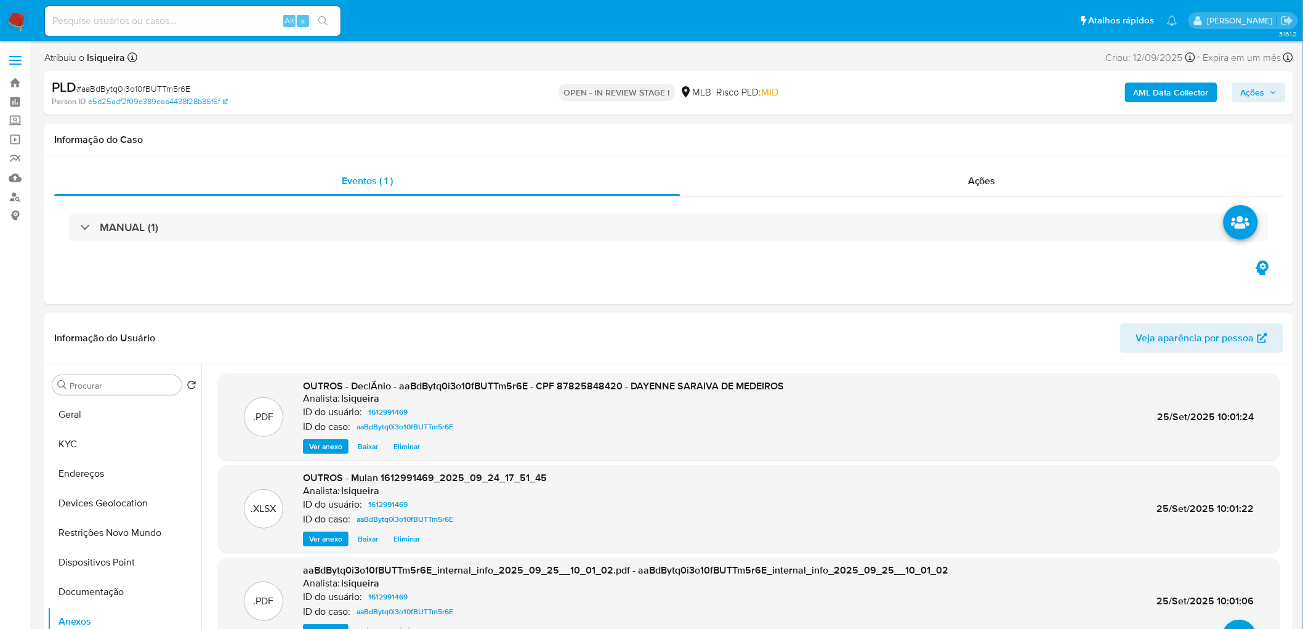
click at [875, 92] on icon "button" at bounding box center [1272, 92] width 7 height 7
click at [875, 128] on span "Resolução do caso" at bounding box center [900, 131] width 83 height 14
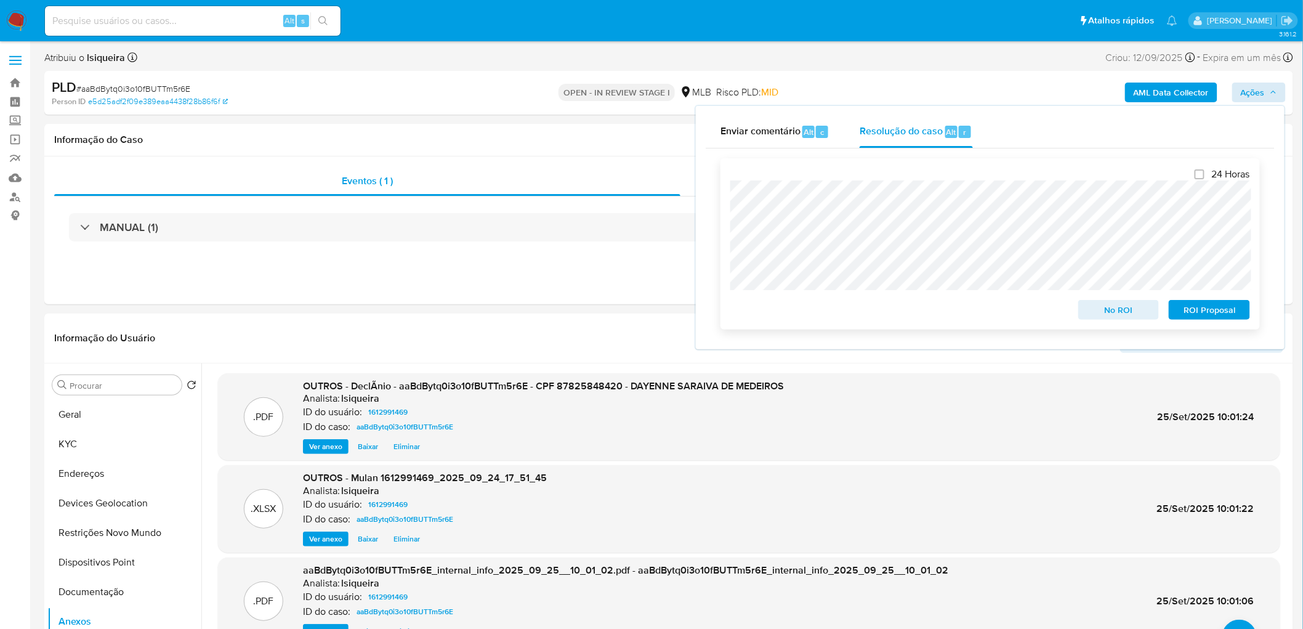
drag, startPoint x: 1133, startPoint y: 313, endPoint x: 1128, endPoint y: 308, distance: 7.0
click at [875, 312] on span "No ROI" at bounding box center [1119, 309] width 64 height 17
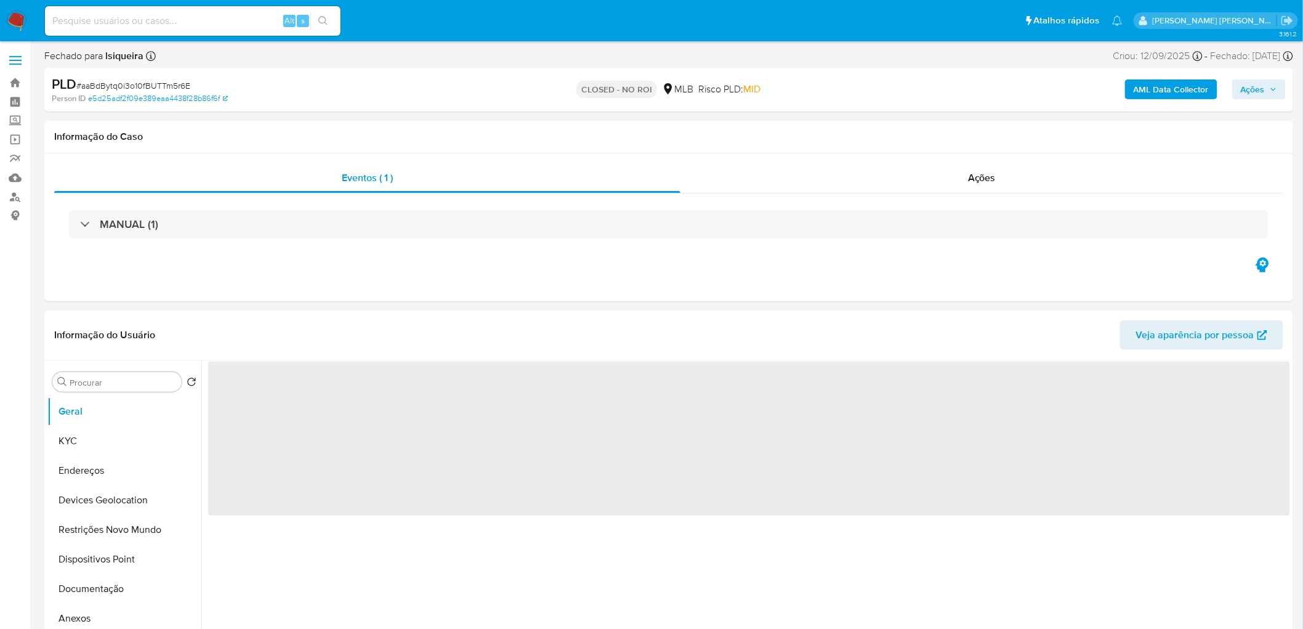
select select "10"
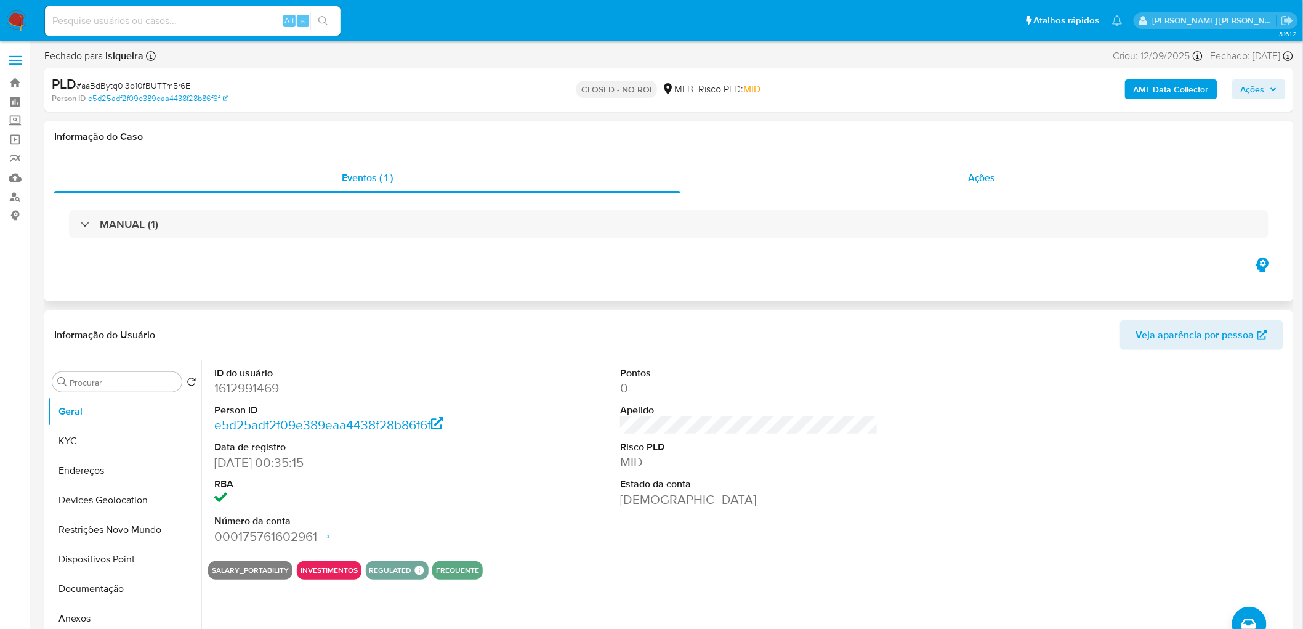
click at [960, 187] on div "Ações" at bounding box center [981, 178] width 603 height 30
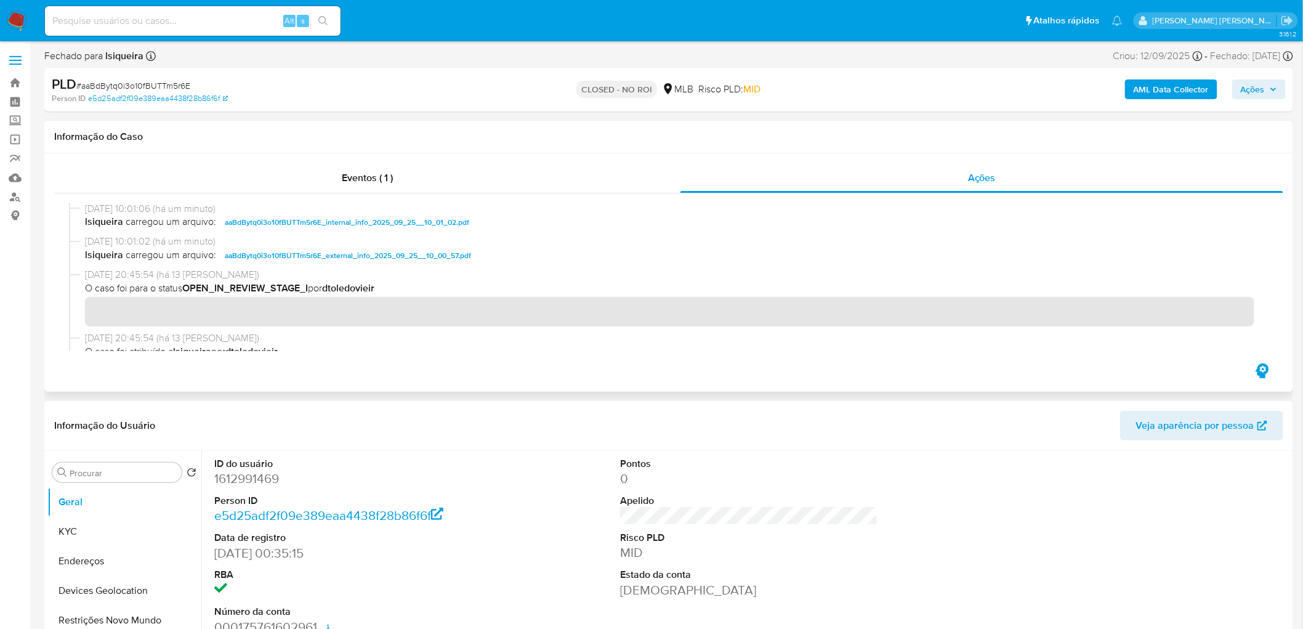
scroll to position [205, 0]
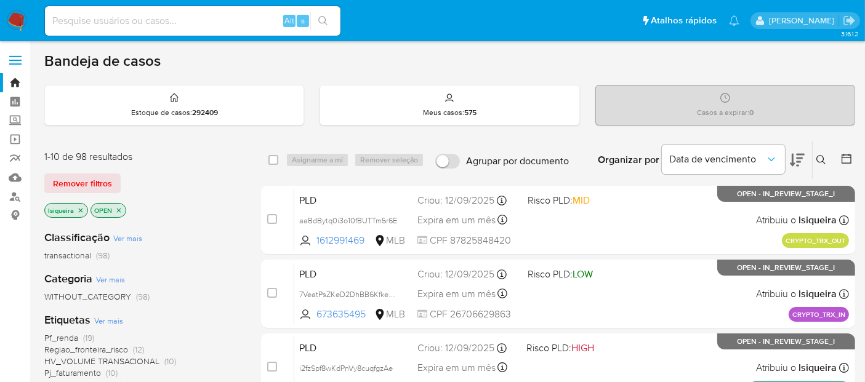
click at [108, 19] on input at bounding box center [193, 21] width 296 height 16
paste input "1496338499"
type input "1496338499"
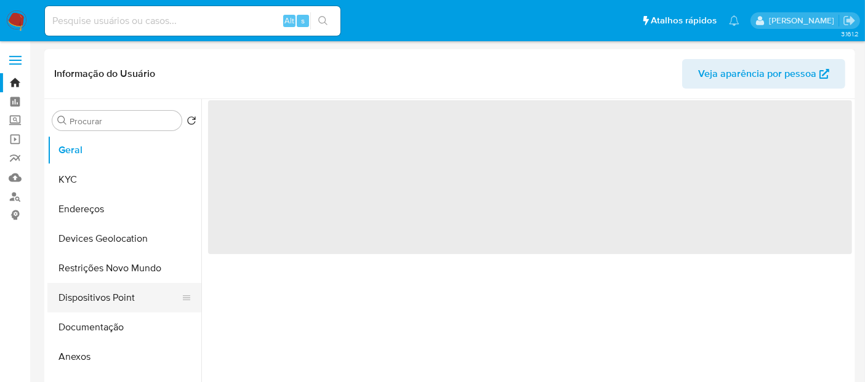
select select "10"
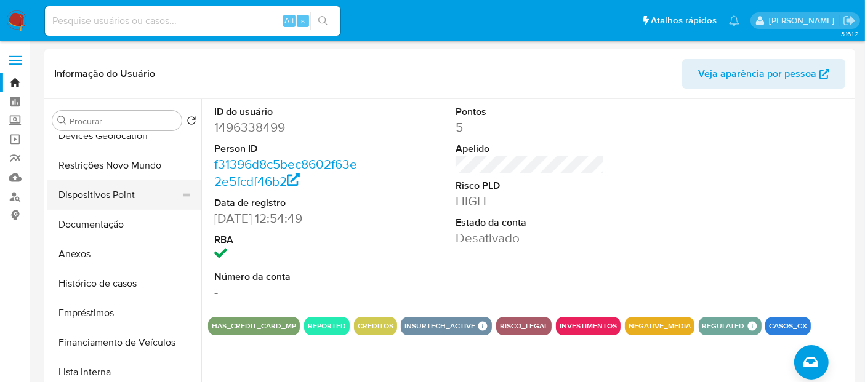
scroll to position [68, 0]
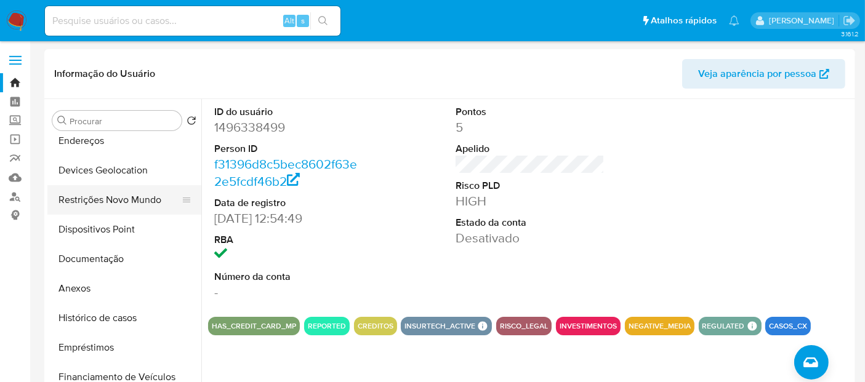
click at [131, 195] on button "Restrições Novo Mundo" at bounding box center [119, 200] width 144 height 30
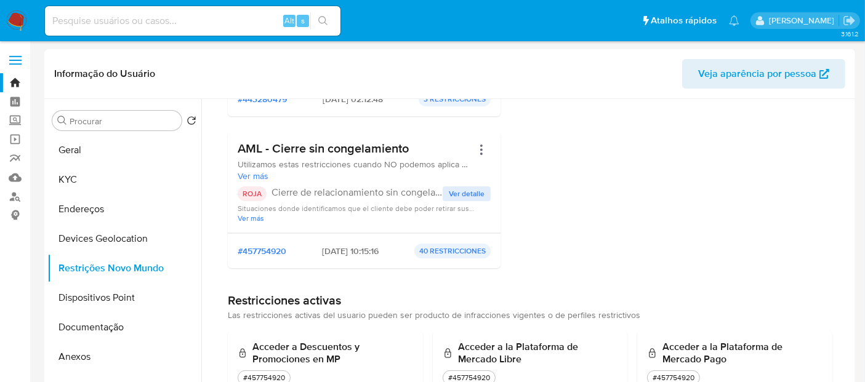
scroll to position [273, 0]
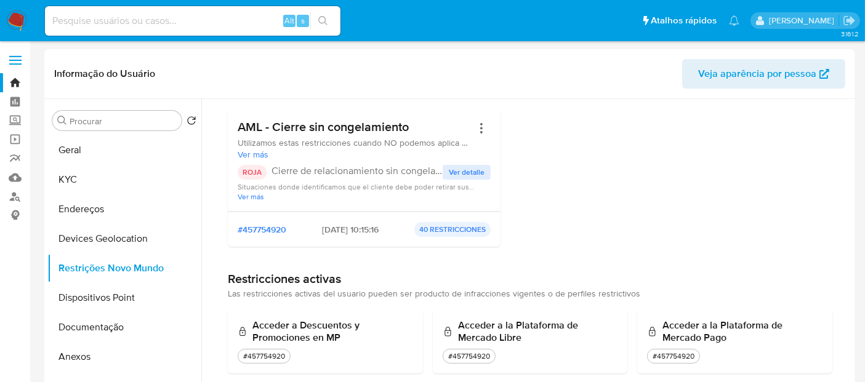
click at [262, 150] on span "Ver más" at bounding box center [355, 154] width 235 height 11
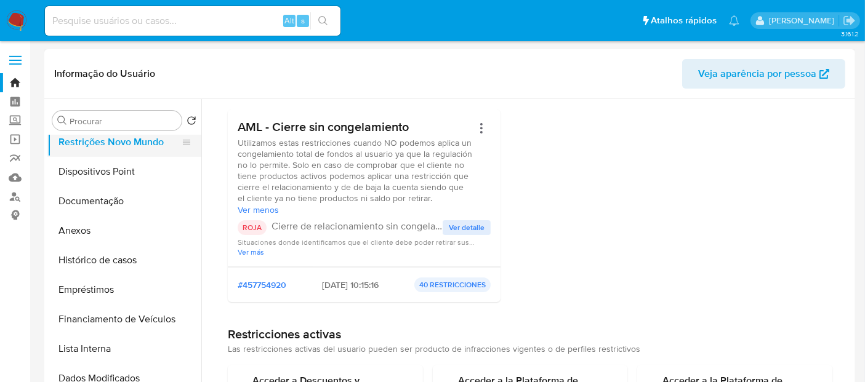
scroll to position [137, 0]
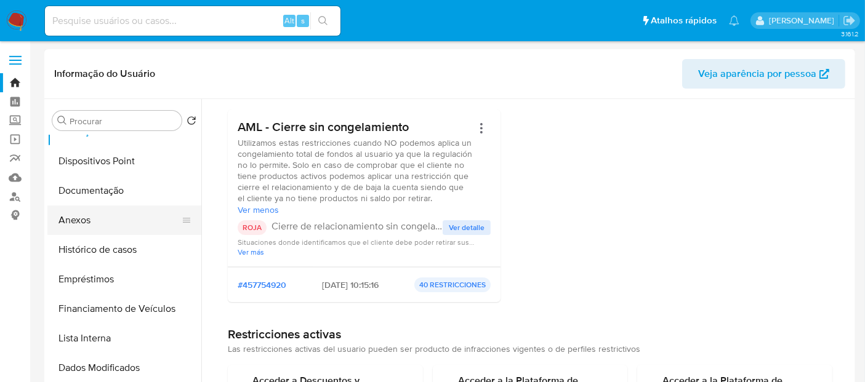
click at [126, 217] on button "Anexos" at bounding box center [119, 221] width 144 height 30
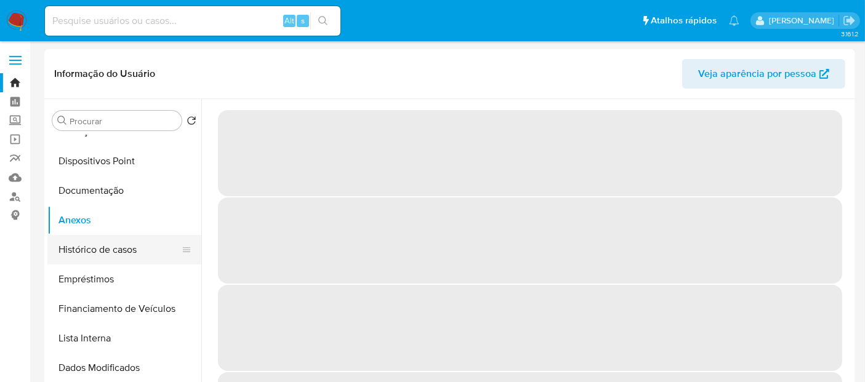
click at [124, 249] on button "Histórico de casos" at bounding box center [119, 250] width 144 height 30
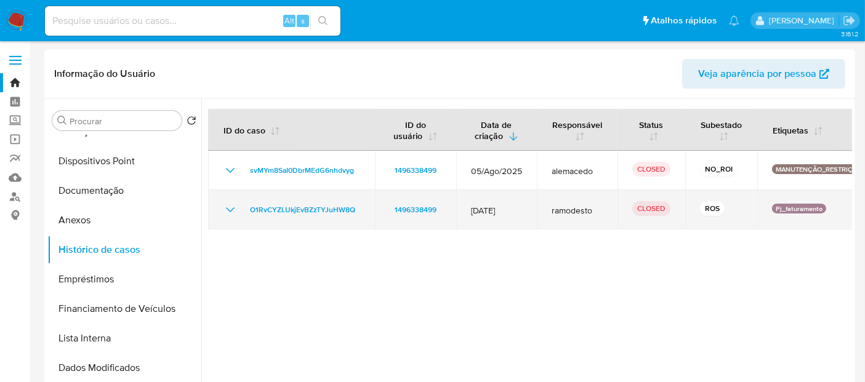
click at [230, 207] on icon "Mostrar/Ocultar" at bounding box center [230, 210] width 15 height 15
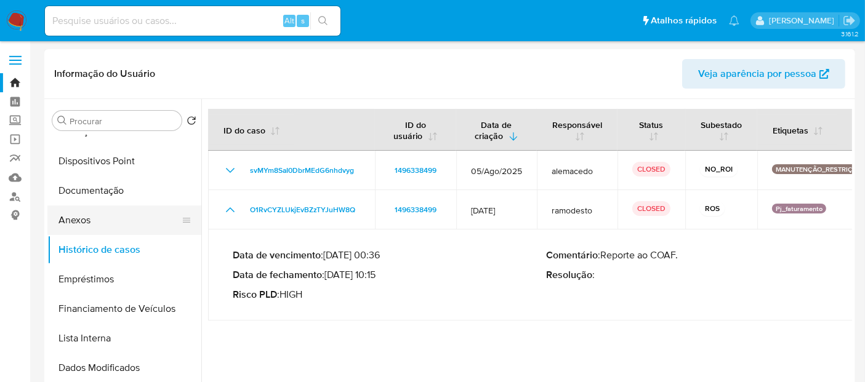
click at [117, 224] on button "Anexos" at bounding box center [119, 221] width 144 height 30
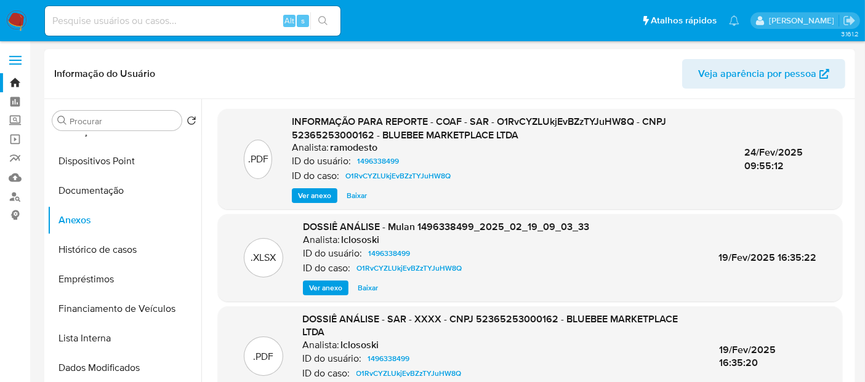
click at [313, 199] on span "Ver anexo" at bounding box center [314, 196] width 33 height 12
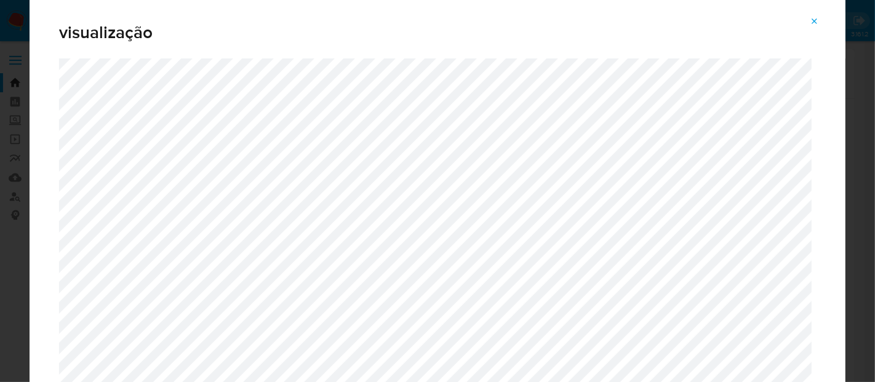
click at [814, 15] on span "Attachment preview" at bounding box center [815, 21] width 10 height 17
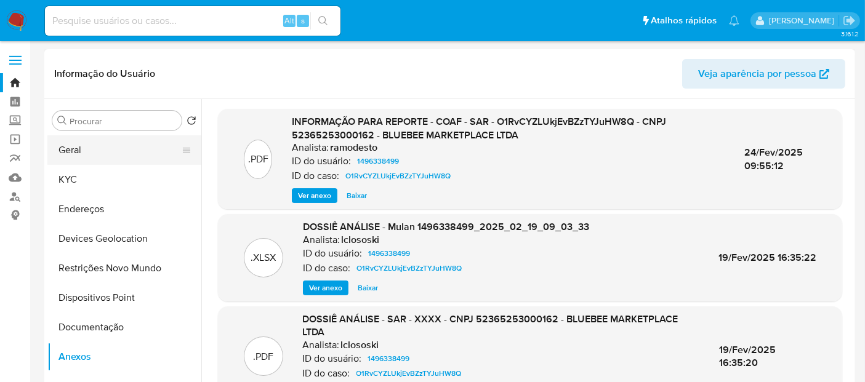
click at [112, 150] on button "Geral" at bounding box center [119, 150] width 144 height 30
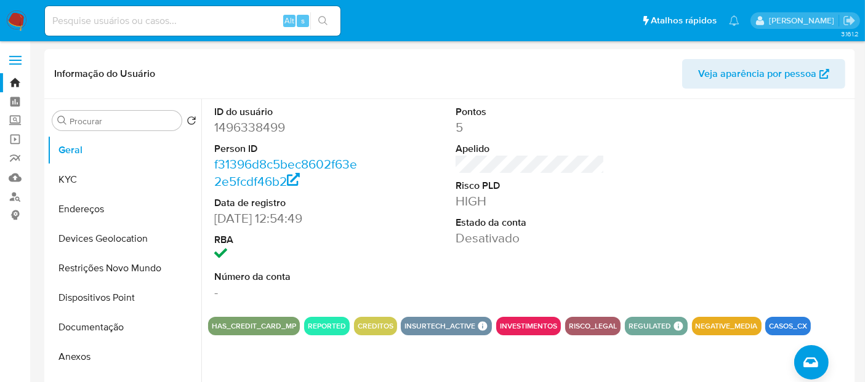
click at [15, 20] on img at bounding box center [16, 20] width 21 height 21
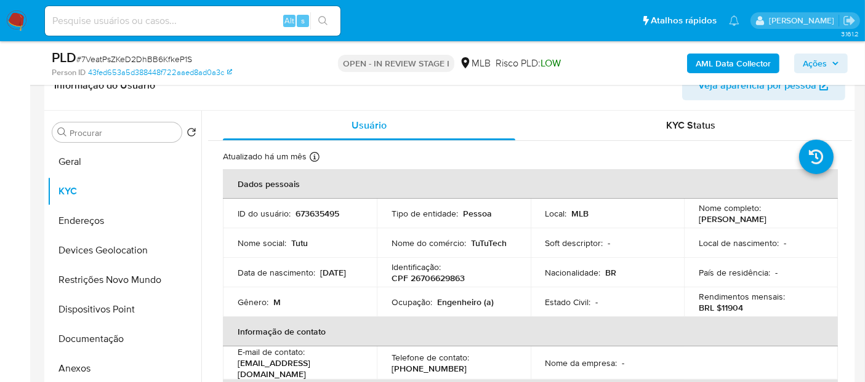
scroll to position [203, 0]
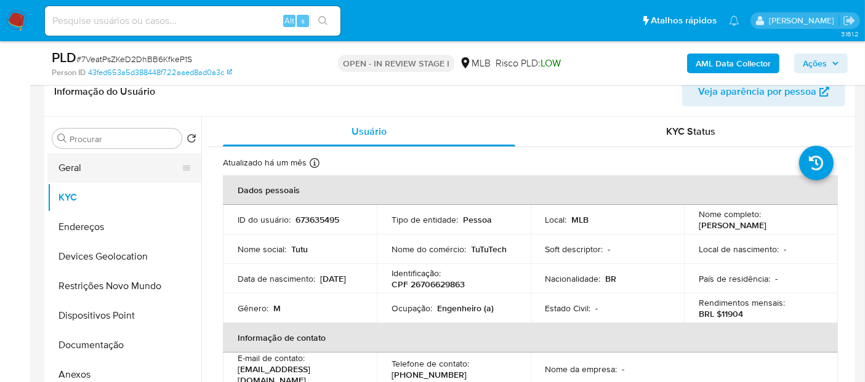
click at [108, 174] on button "Geral" at bounding box center [119, 168] width 144 height 30
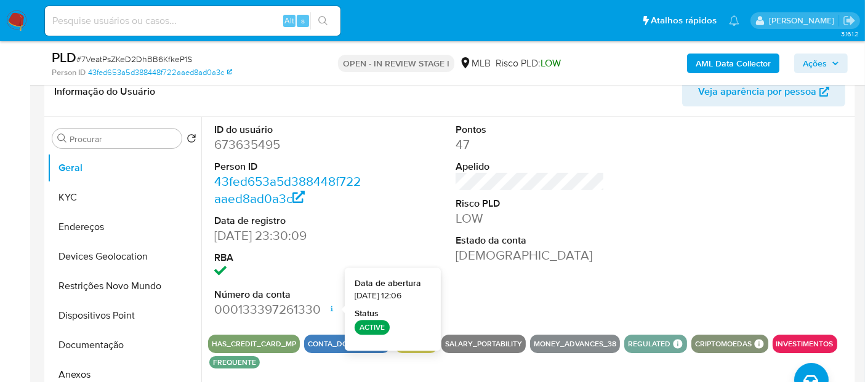
click at [633, 268] on div "ID do usuário 673635495 Person ID 43fed653a5d388448f722aaed8ad0a3c Data de regi…" at bounding box center [530, 221] width 644 height 208
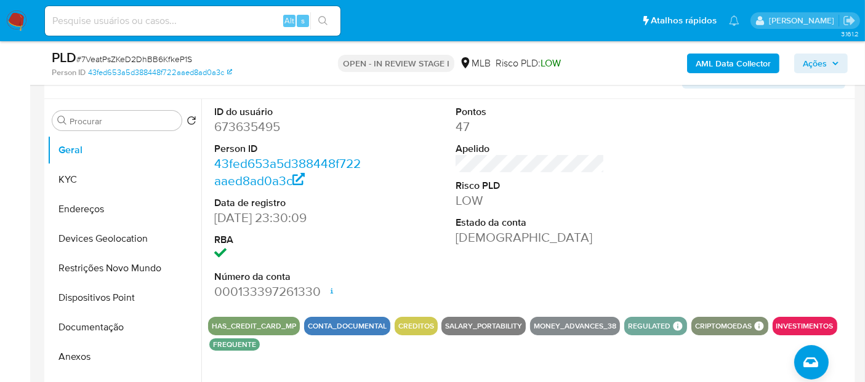
scroll to position [271, 0]
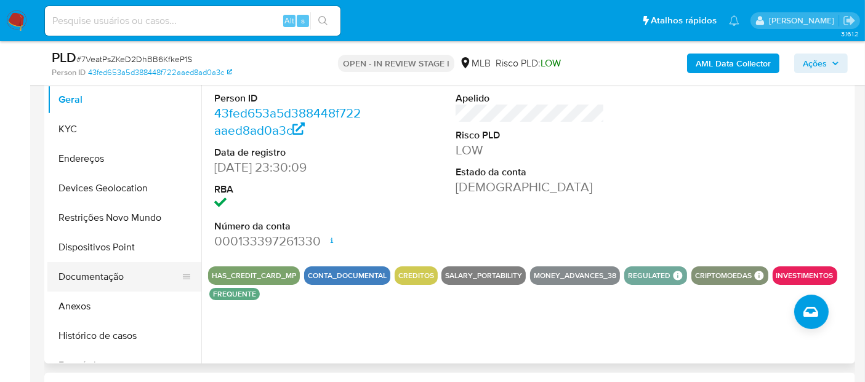
click at [100, 279] on button "Documentação" at bounding box center [119, 277] width 144 height 30
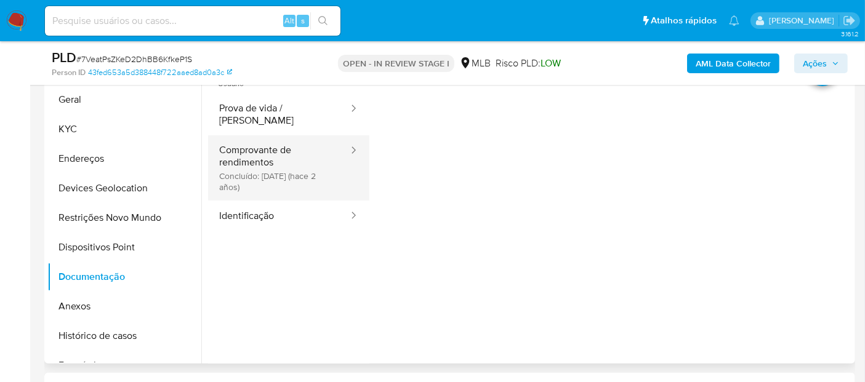
click at [254, 164] on button "Comprovante de rendimentos Concluído: 16/11/2023 (hace 2 años)" at bounding box center [279, 167] width 142 height 65
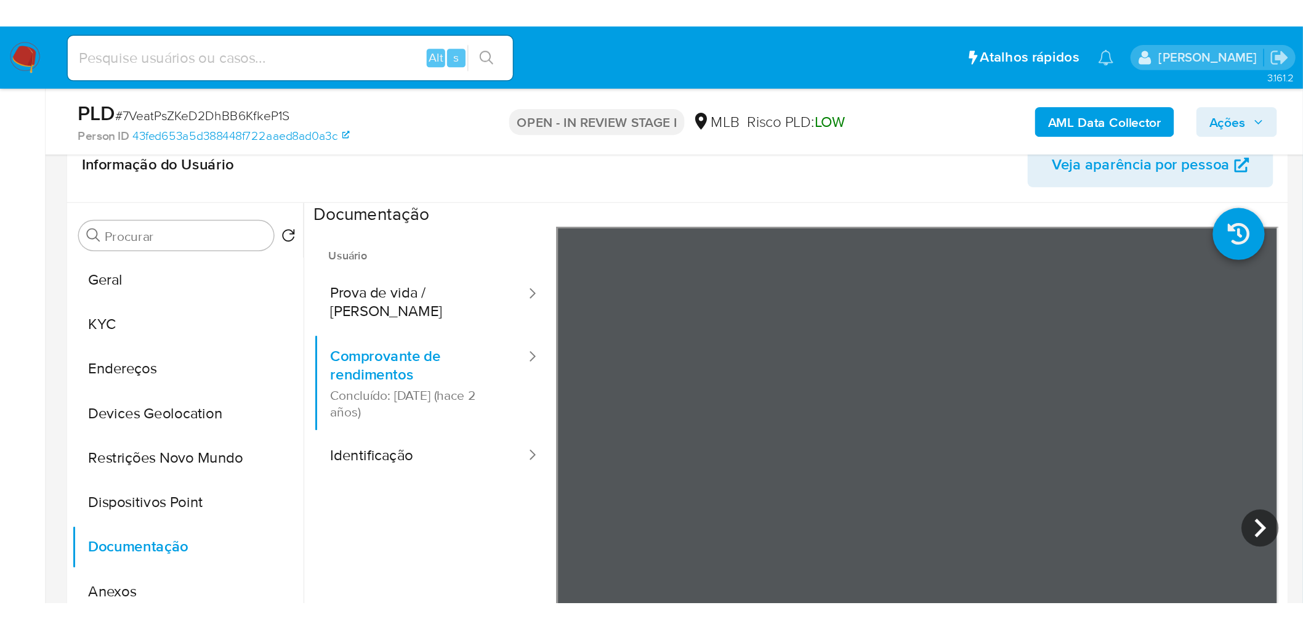
scroll to position [203, 0]
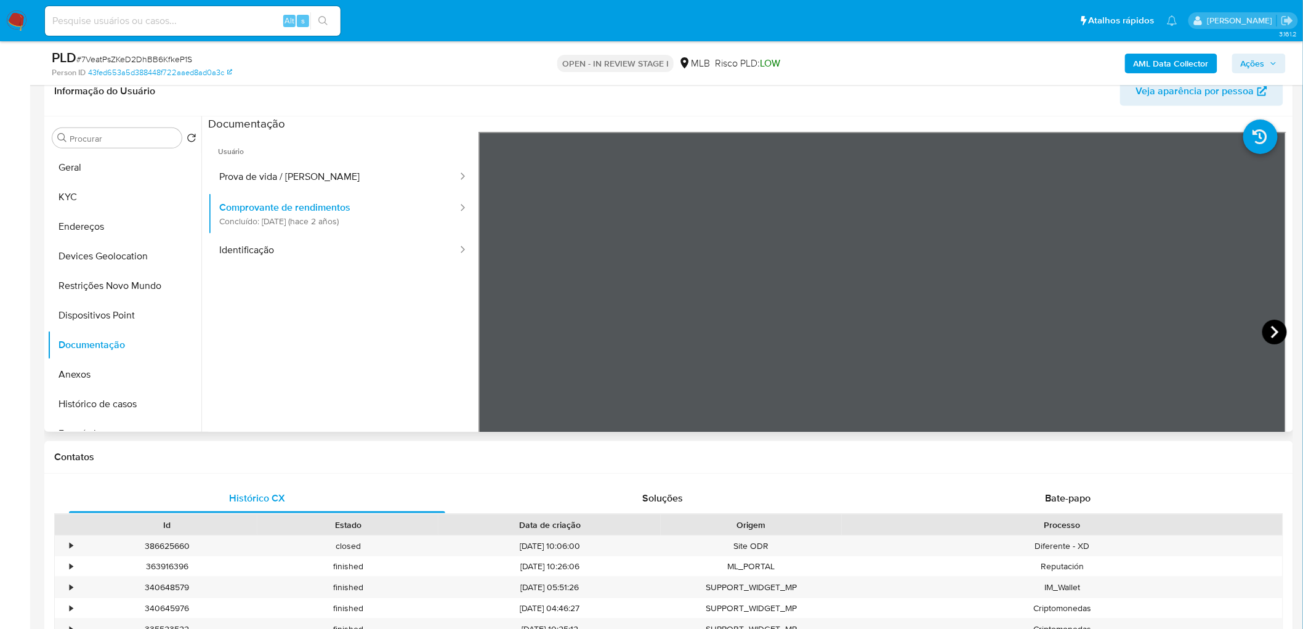
click at [864, 329] on icon at bounding box center [1274, 332] width 25 height 25
click at [496, 331] on icon at bounding box center [493, 332] width 25 height 25
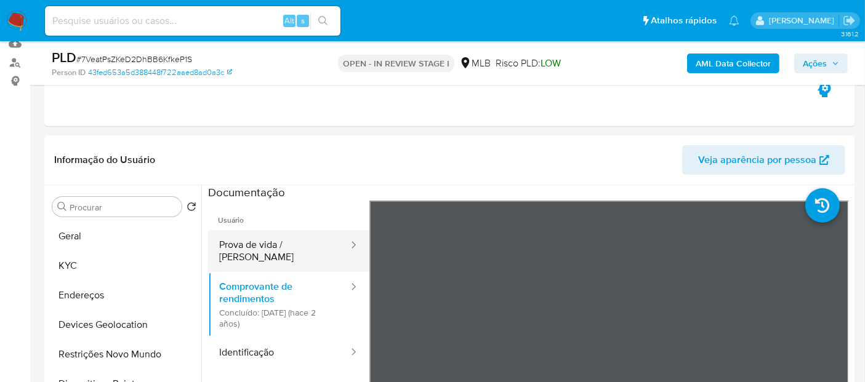
scroll to position [68, 0]
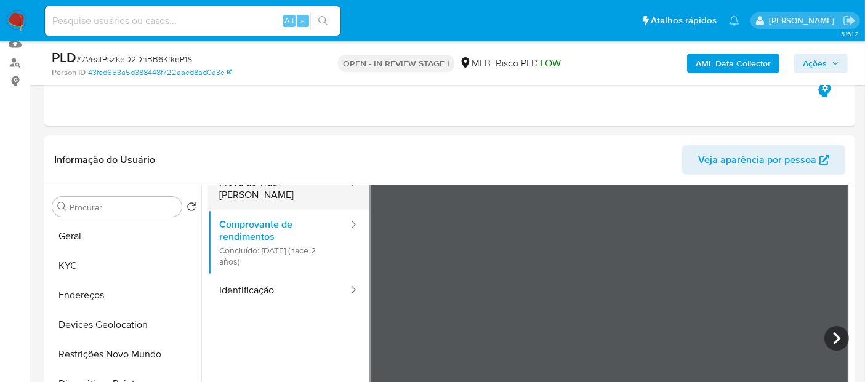
click at [253, 249] on button "Comprovante de rendimentos Concluído: 16/11/2023 (hace 2 años)" at bounding box center [279, 242] width 142 height 65
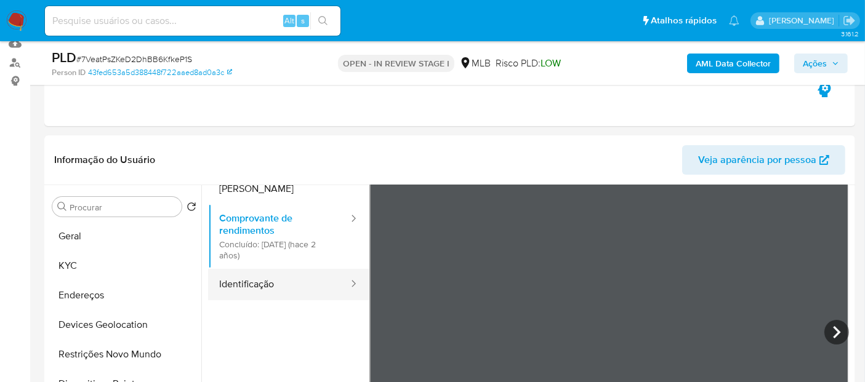
click at [269, 278] on button "Identificação" at bounding box center [279, 284] width 142 height 31
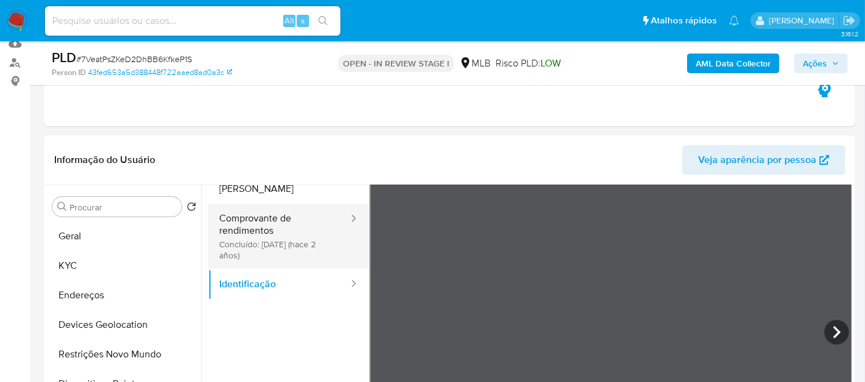
click at [287, 211] on button "Comprovante de rendimentos Concluído: 16/11/2023 (hace 2 años)" at bounding box center [279, 236] width 142 height 65
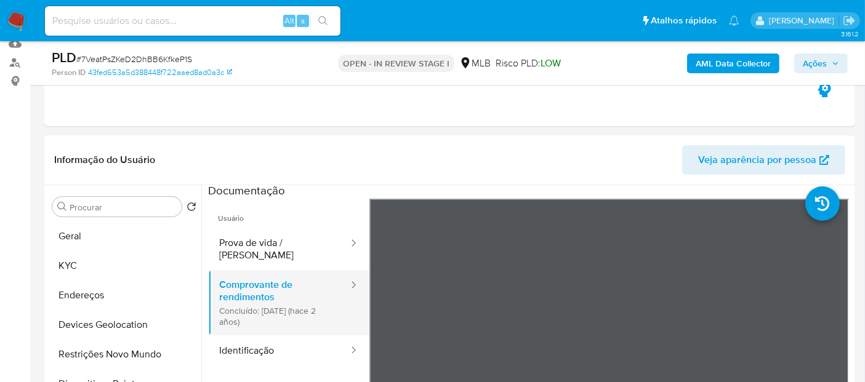
scroll to position [0, 0]
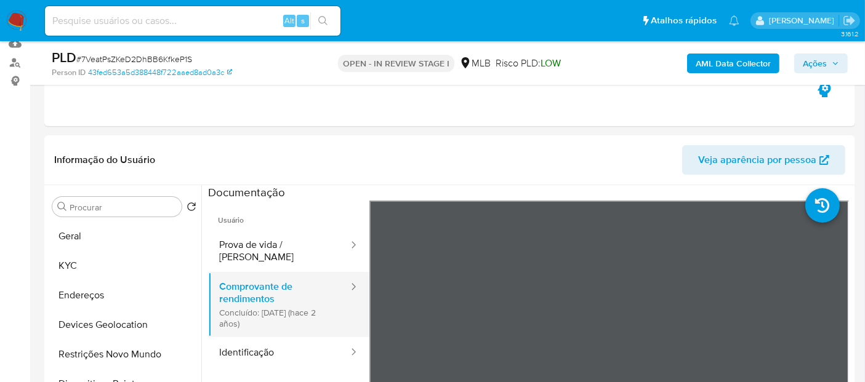
click at [276, 253] on button "Prova de vida / Selfie" at bounding box center [279, 251] width 142 height 42
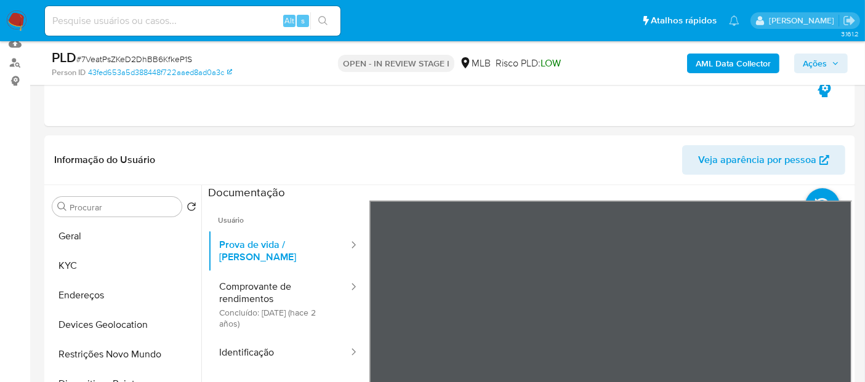
click at [569, 166] on div "Informação do Usuário Veja aparência por pessoa Procurar Retornar ao pedido pad…" at bounding box center [449, 317] width 811 height 365
click at [103, 238] on button "Geral" at bounding box center [119, 237] width 144 height 30
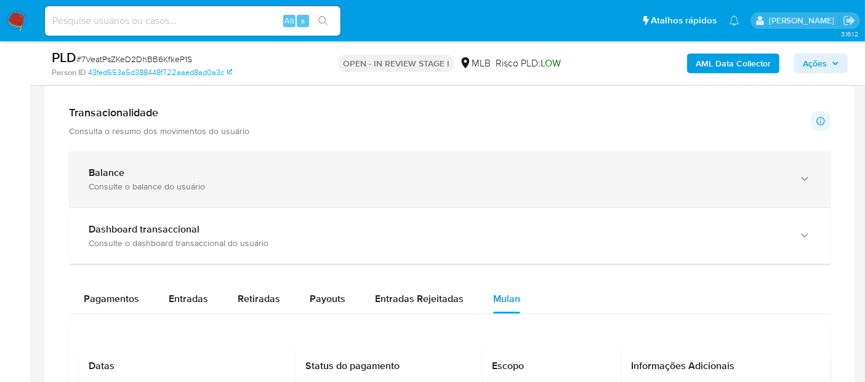
scroll to position [846, 0]
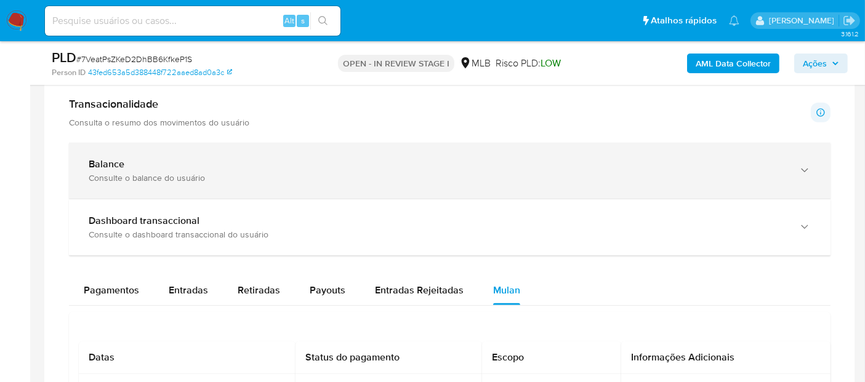
click at [183, 177] on div "Consulte o balance do usuário" at bounding box center [438, 177] width 698 height 11
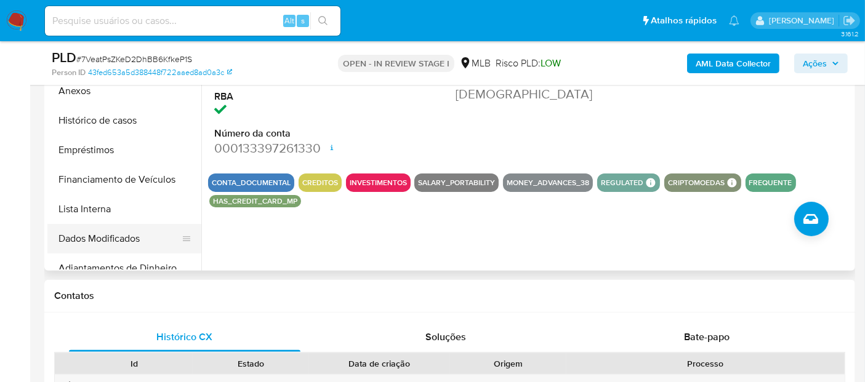
scroll to position [68, 0]
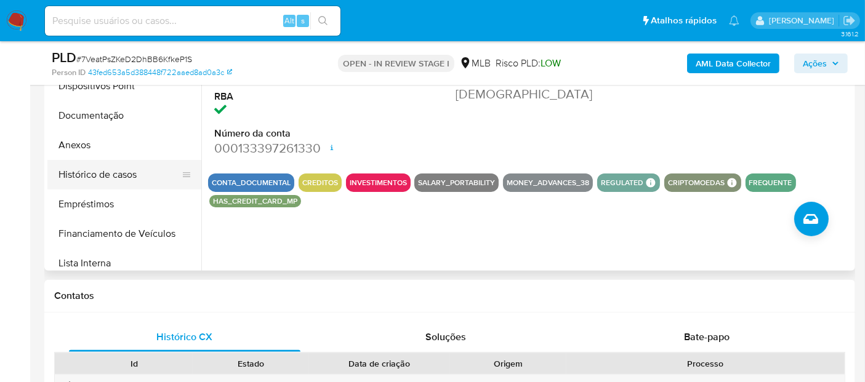
click at [95, 169] on button "Histórico de casos" at bounding box center [119, 175] width 144 height 30
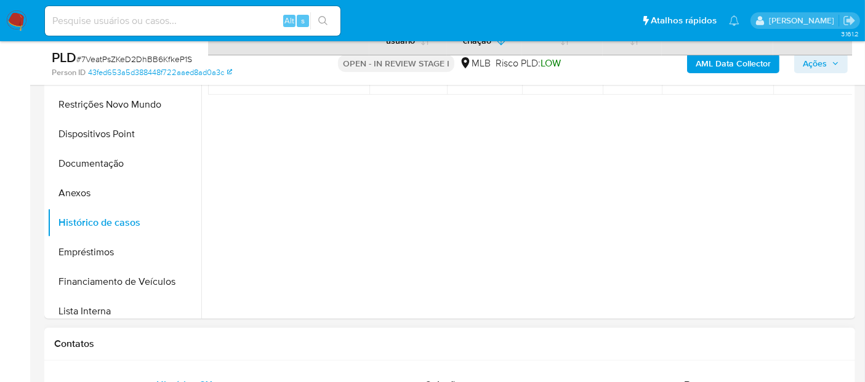
scroll to position [296, 0]
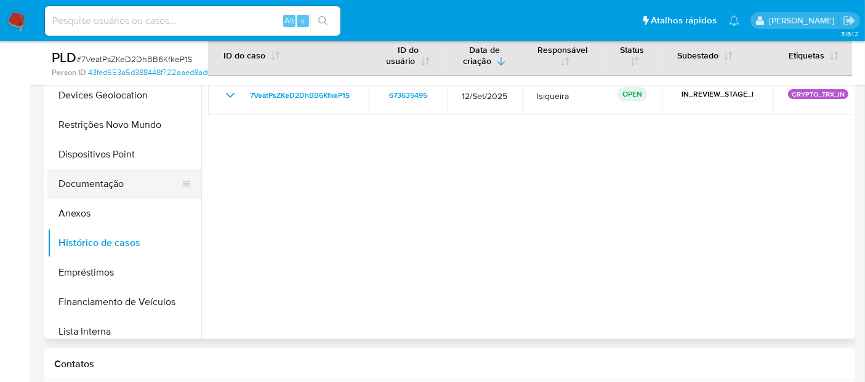
click at [104, 188] on button "Documentação" at bounding box center [119, 184] width 144 height 30
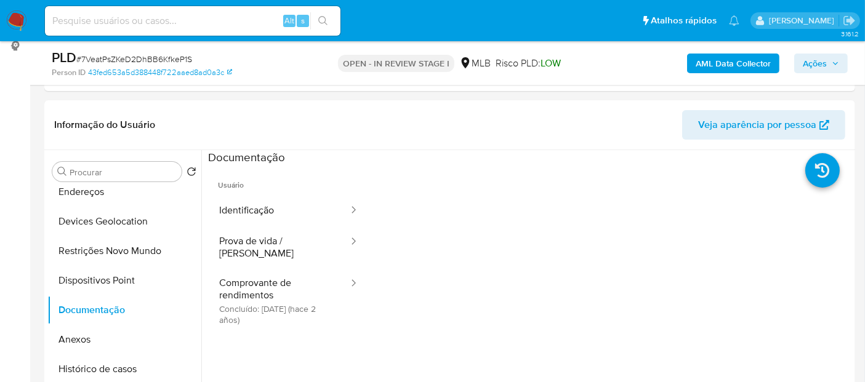
scroll to position [227, 0]
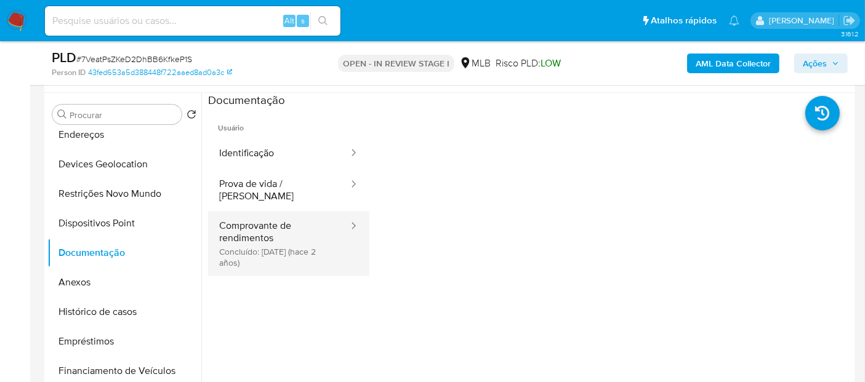
click at [278, 235] on button "Comprovante de rendimentos Concluído: 16/11/2023 (hace 2 años)" at bounding box center [279, 243] width 142 height 65
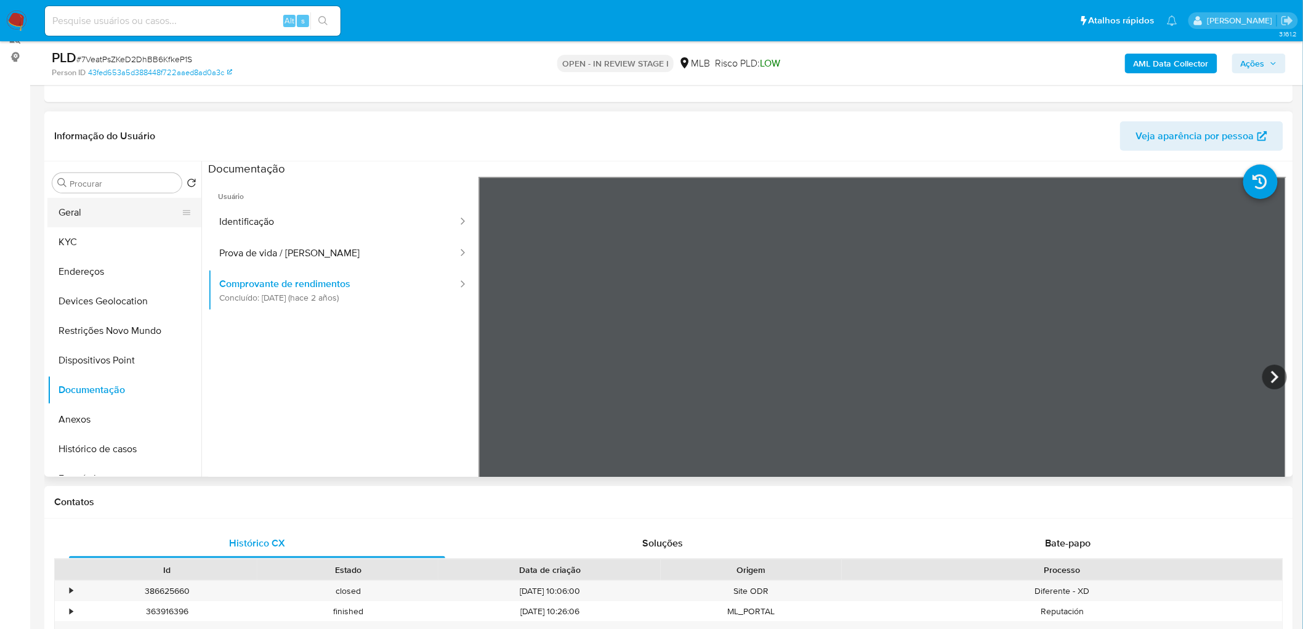
scroll to position [0, 0]
click at [124, 204] on button "Geral" at bounding box center [119, 213] width 144 height 30
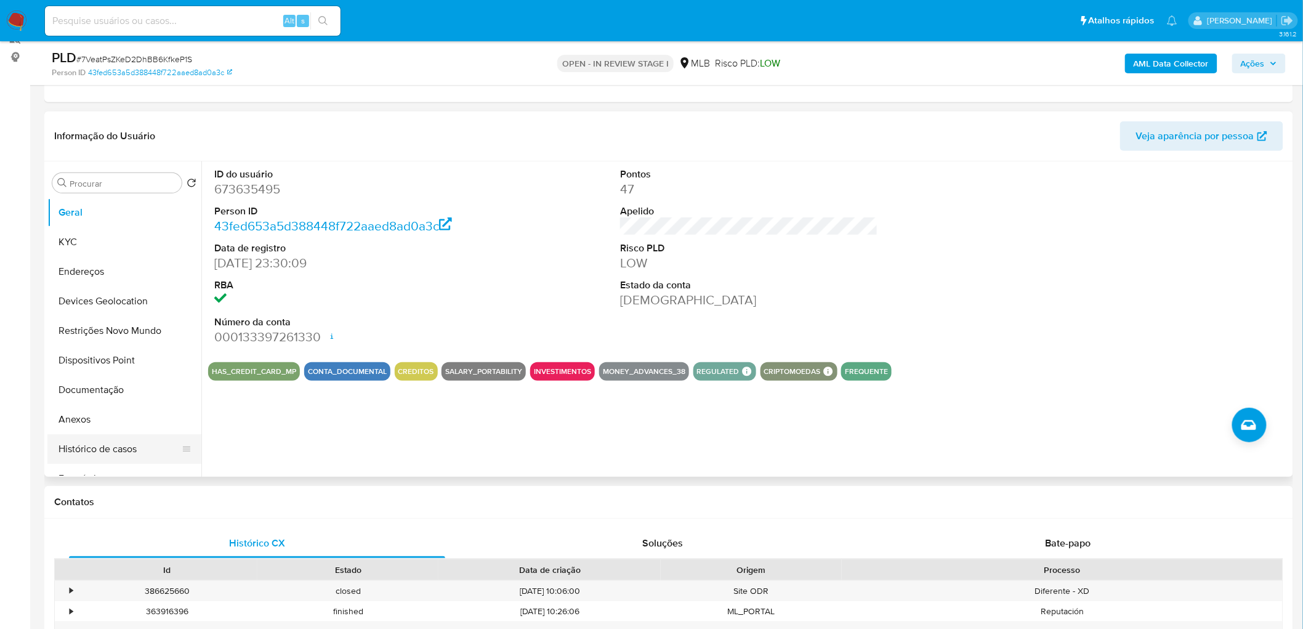
click at [111, 382] on button "Histórico de casos" at bounding box center [119, 449] width 144 height 30
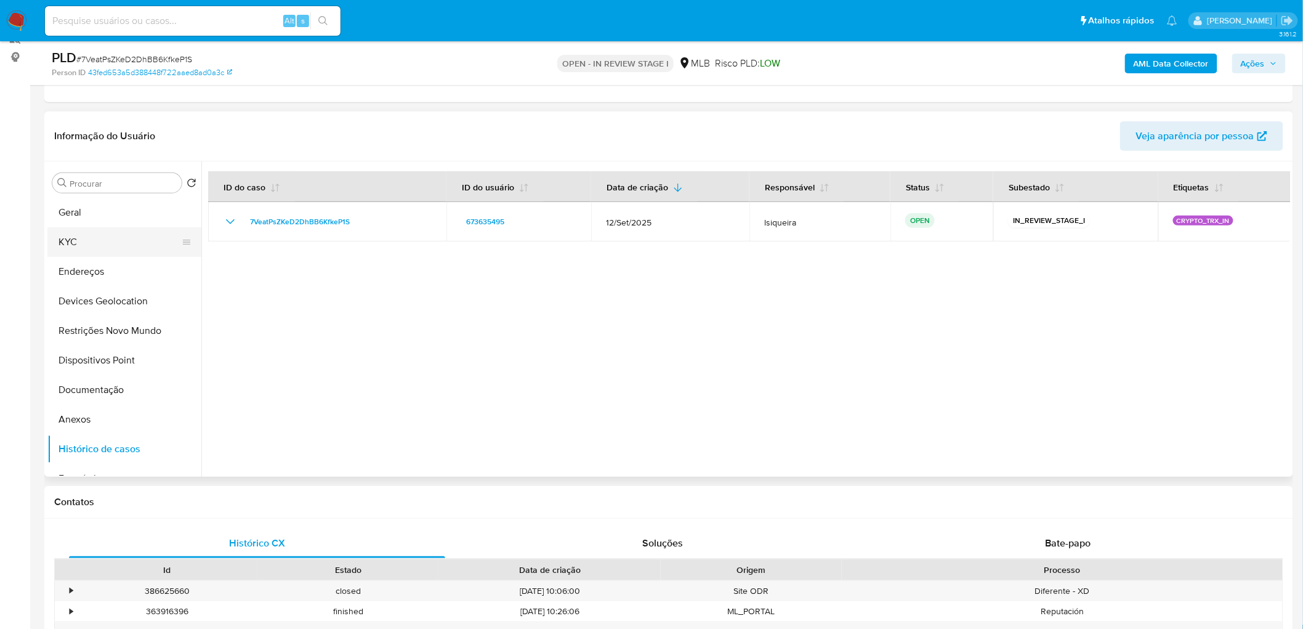
click at [136, 233] on button "KYC" at bounding box center [119, 242] width 144 height 30
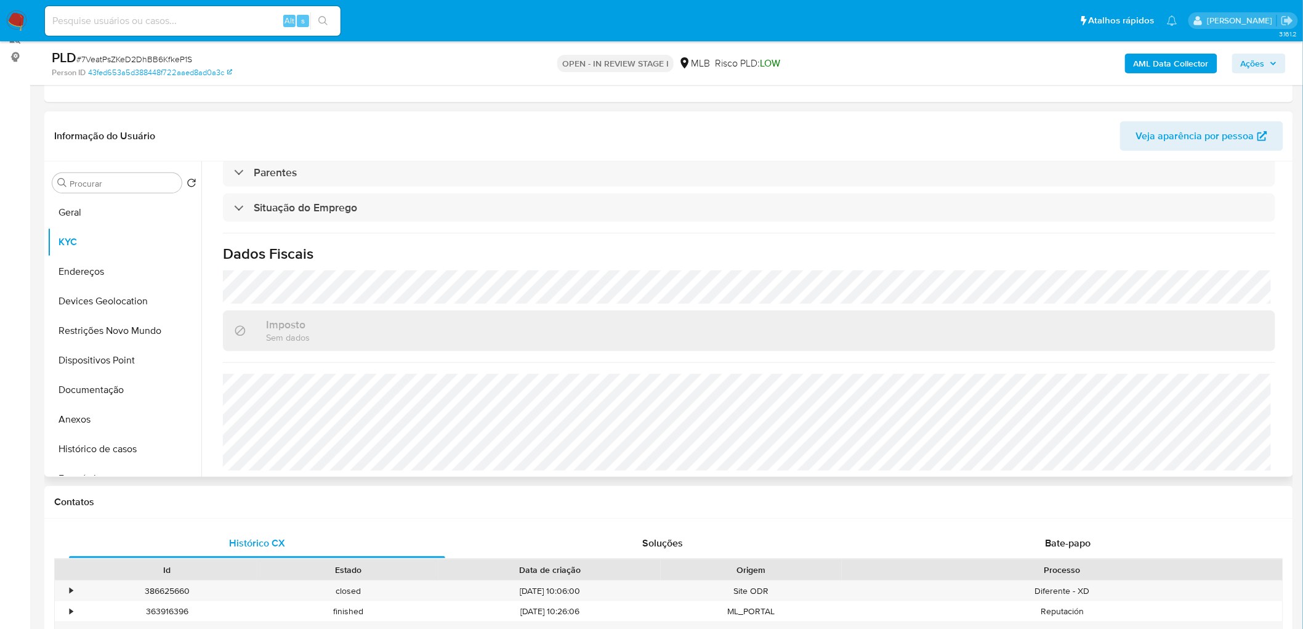
scroll to position [512, 0]
click at [117, 273] on button "Endereços" at bounding box center [119, 272] width 144 height 30
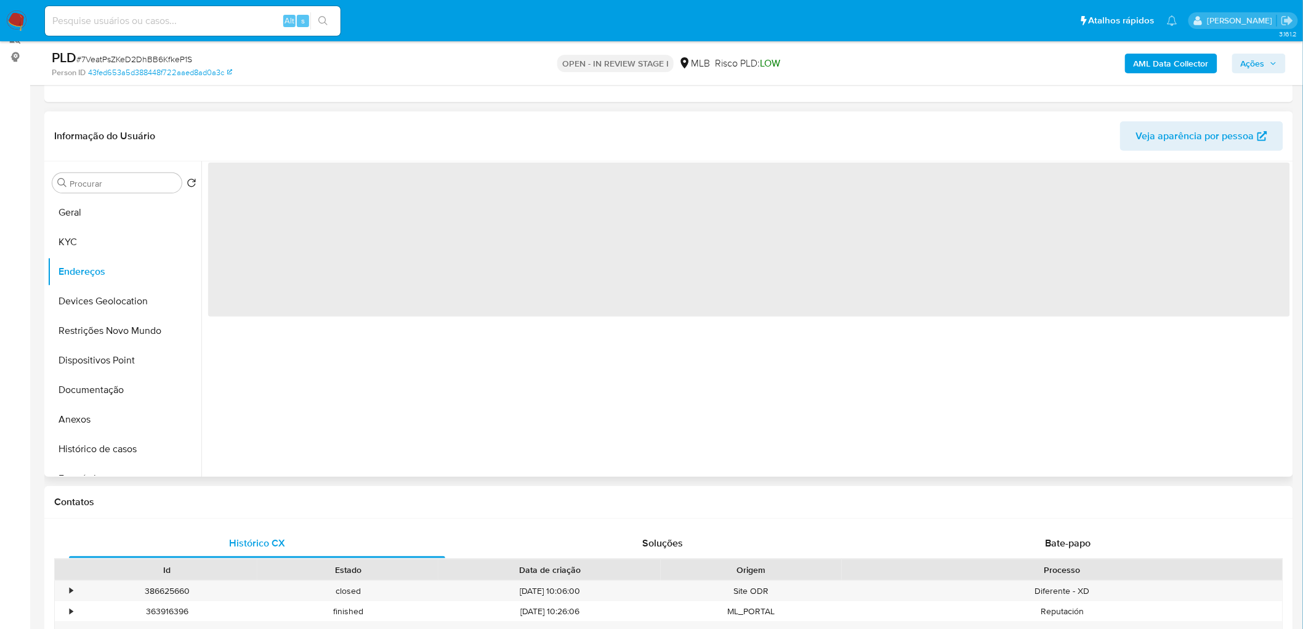
scroll to position [0, 0]
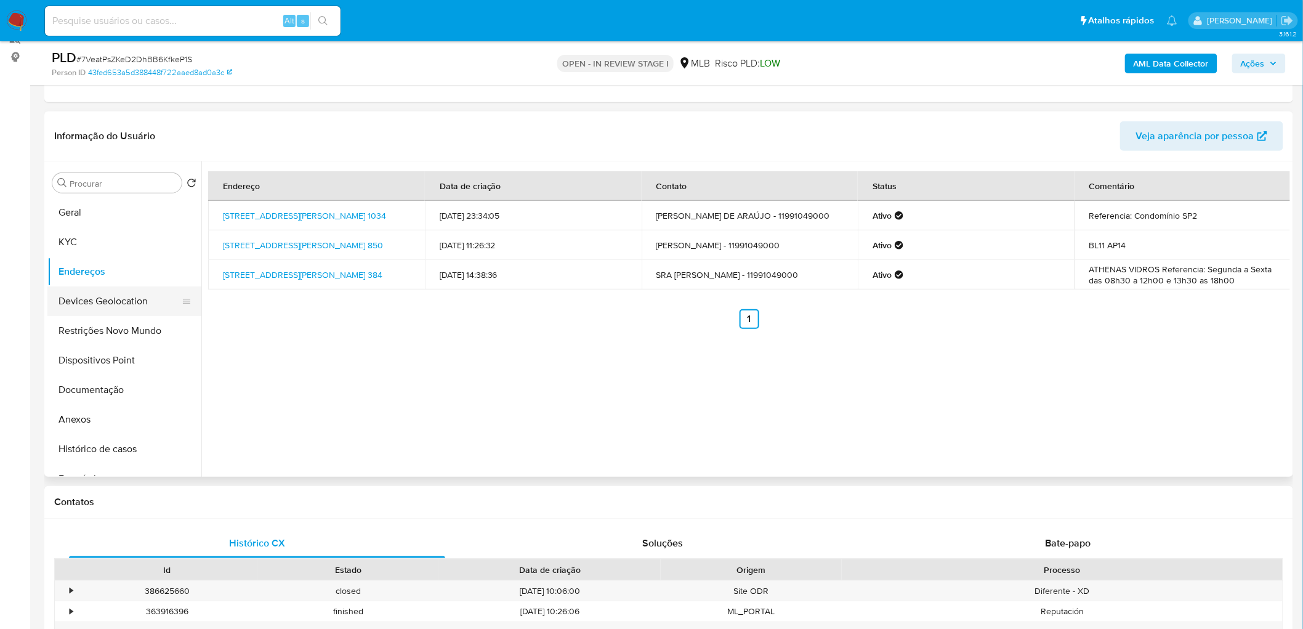
click at [118, 303] on button "Devices Geolocation" at bounding box center [119, 301] width 144 height 30
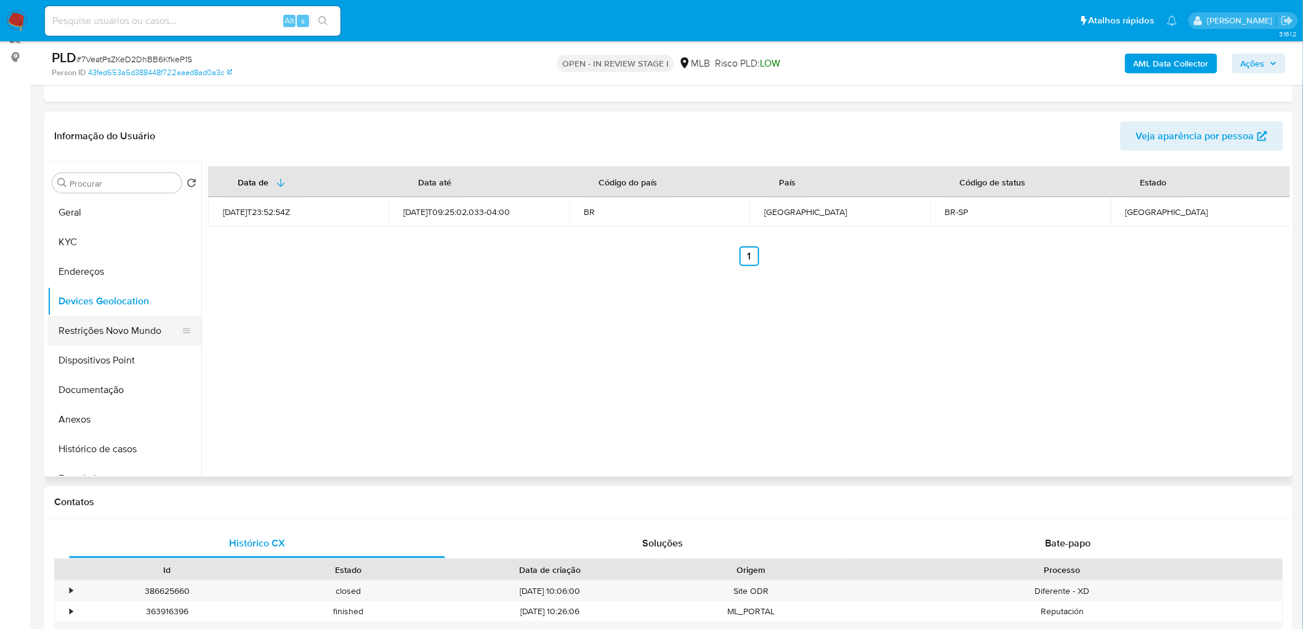
click at [121, 336] on button "Restrições Novo Mundo" at bounding box center [119, 331] width 144 height 30
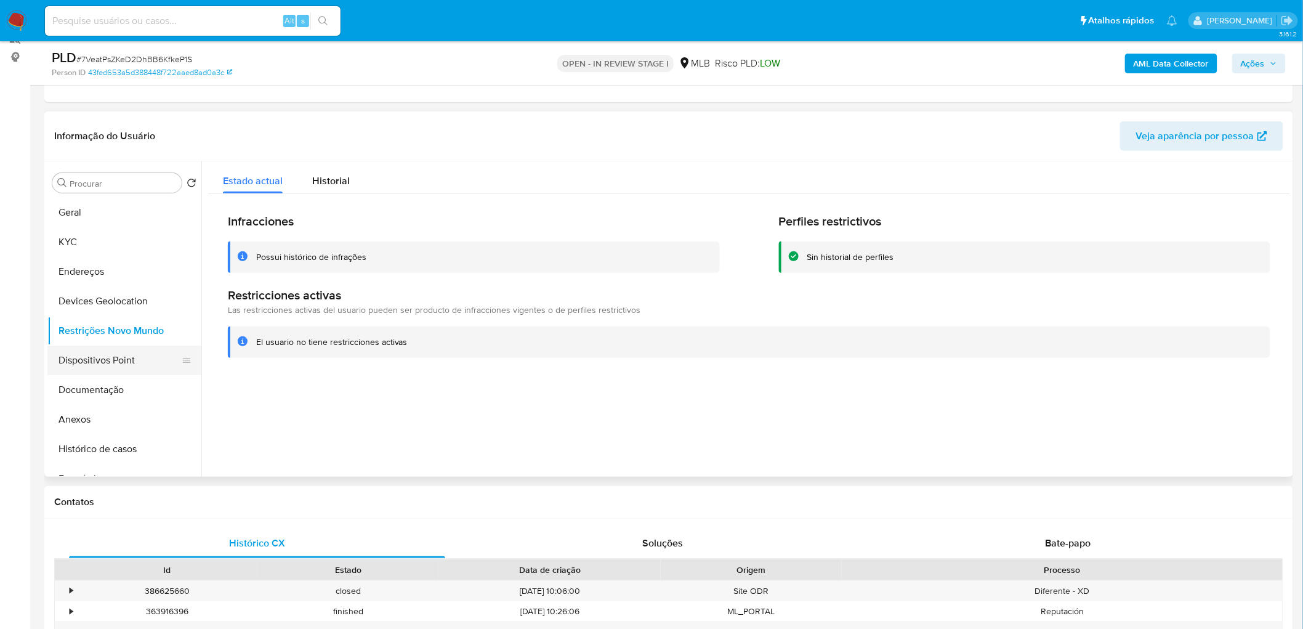
click at [106, 365] on button "Dispositivos Point" at bounding box center [119, 360] width 144 height 30
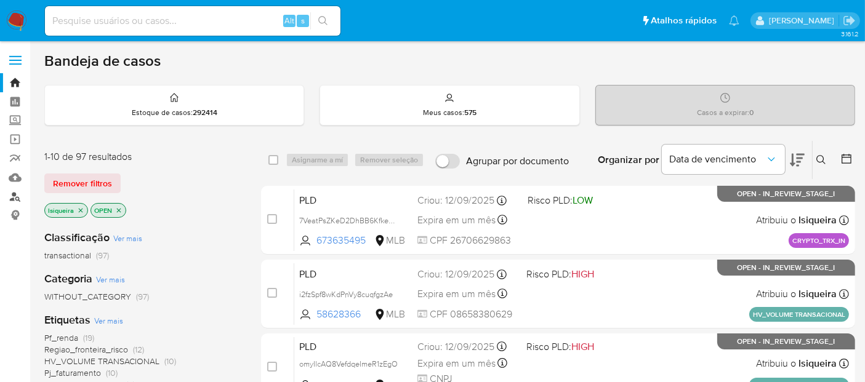
click at [18, 199] on link "Localizador de pessoas" at bounding box center [73, 196] width 147 height 19
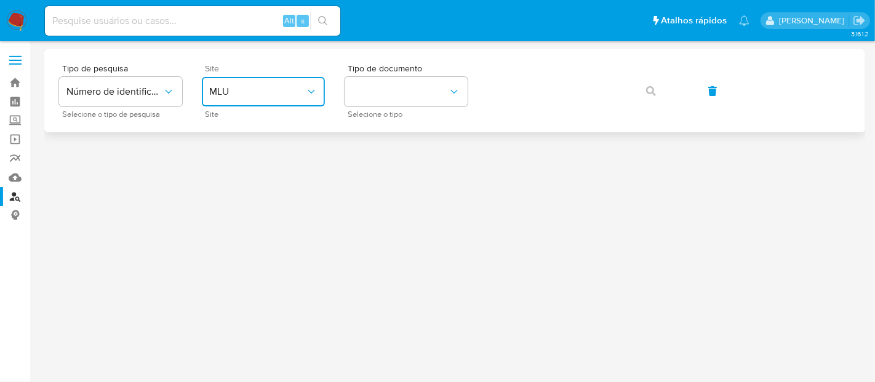
click at [227, 96] on span "MLU" at bounding box center [257, 92] width 96 height 12
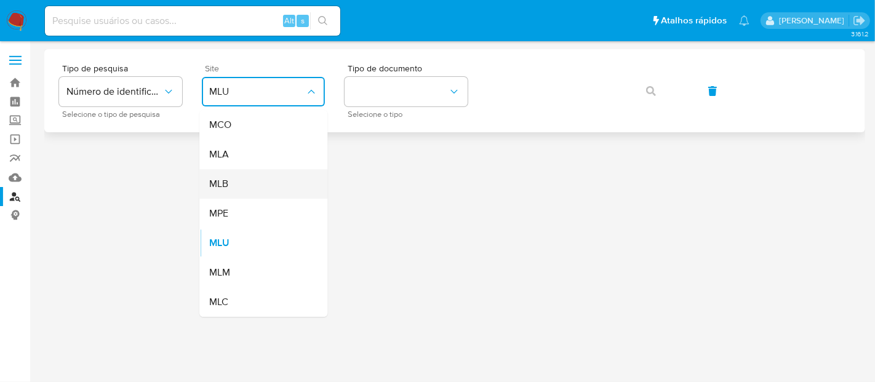
click at [244, 179] on div "MLB" at bounding box center [259, 184] width 101 height 30
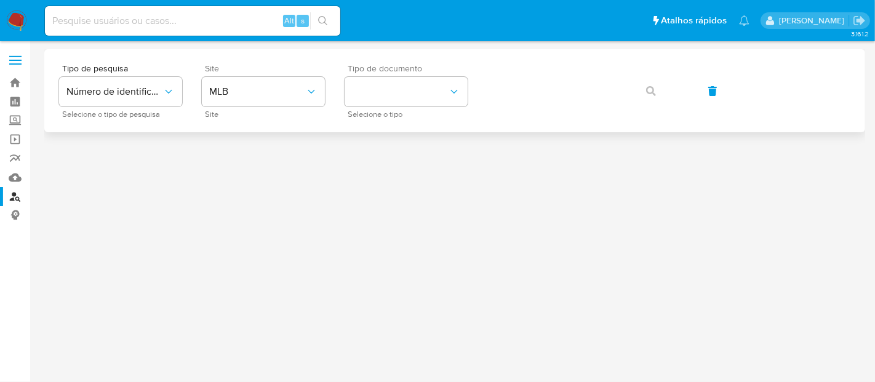
click at [417, 108] on div "Tipo de documento Selecione o tipo" at bounding box center [406, 91] width 123 height 54
click at [439, 92] on button "identificationType" at bounding box center [406, 92] width 123 height 30
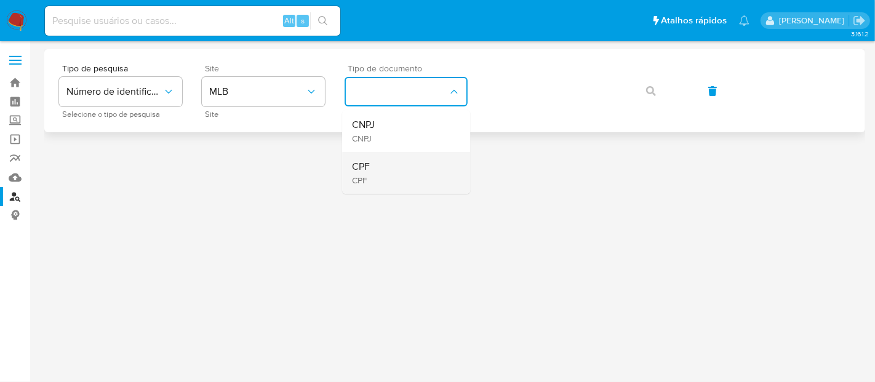
click at [412, 163] on div "CPF CPF" at bounding box center [402, 173] width 101 height 42
click at [650, 91] on icon "button" at bounding box center [651, 91] width 10 height 10
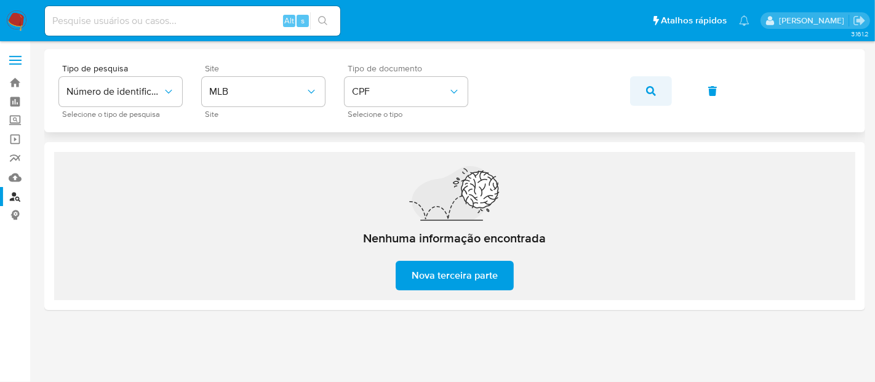
click at [655, 89] on icon "button" at bounding box center [651, 91] width 10 height 10
click at [161, 94] on span "Número de identificação" at bounding box center [114, 92] width 96 height 12
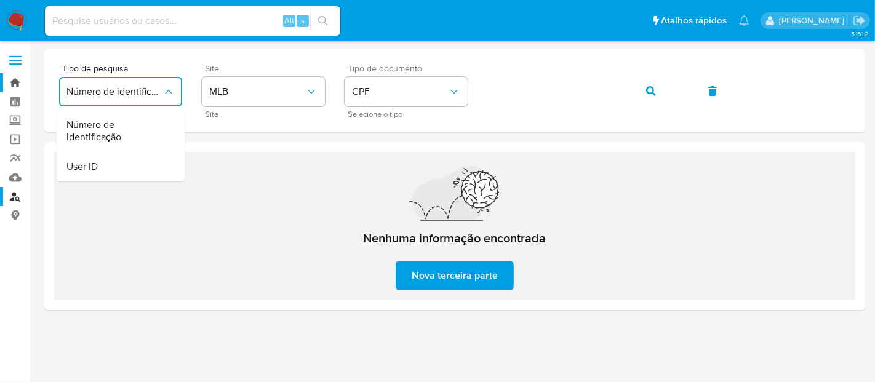
click at [10, 81] on link "Bandeja" at bounding box center [73, 82] width 147 height 19
